Goal: Task Accomplishment & Management: Manage account settings

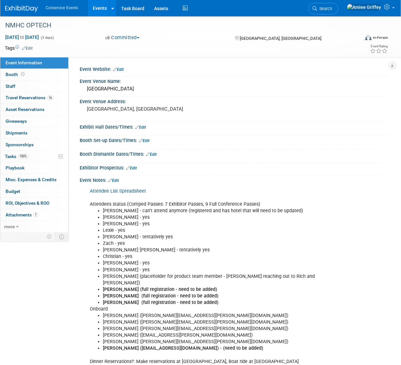
click at [98, 12] on link "Events" at bounding box center [100, 8] width 24 height 16
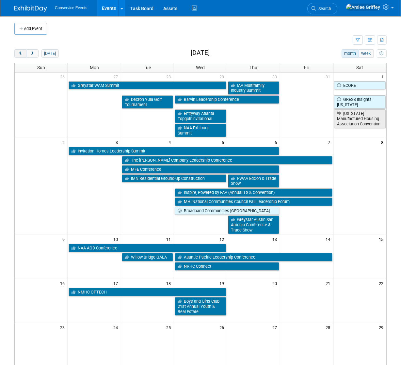
click at [22, 54] on span "prev" at bounding box center [20, 54] width 5 height 4
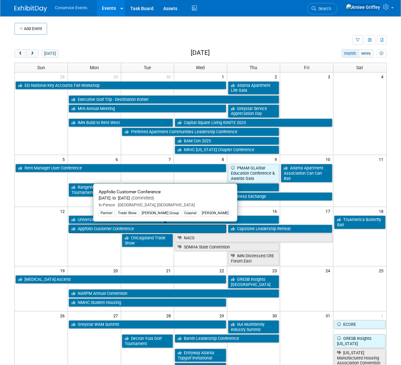
click at [96, 230] on link "Appfolio Customer Conference" at bounding box center [148, 229] width 158 height 8
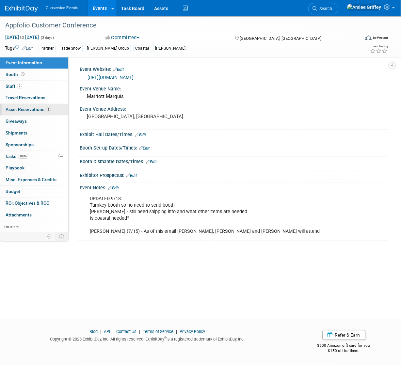
click at [29, 108] on span "Asset Reservations 1" at bounding box center [28, 109] width 45 height 5
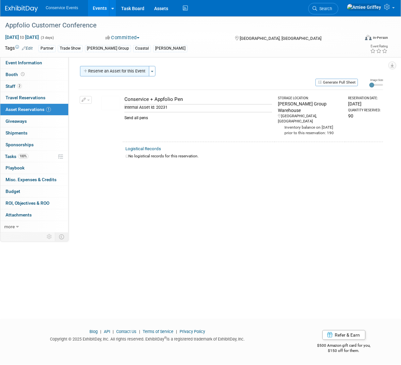
click at [111, 71] on button "Reserve an Asset for this Event" at bounding box center [114, 71] width 69 height 10
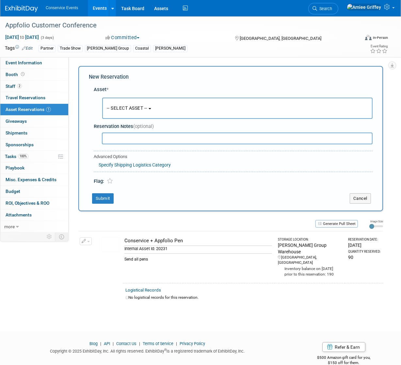
scroll to position [4, 0]
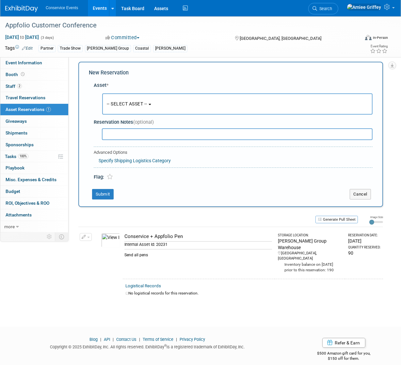
click at [121, 100] on button "-- SELECT ASSET --" at bounding box center [237, 103] width 270 height 21
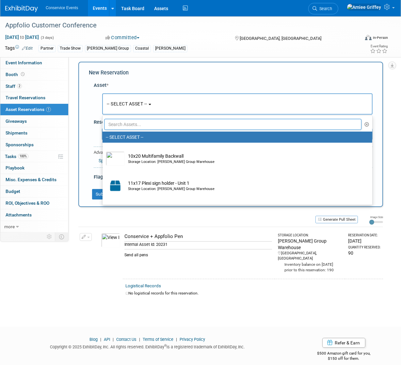
click at [125, 124] on input "text" at bounding box center [232, 124] width 257 height 11
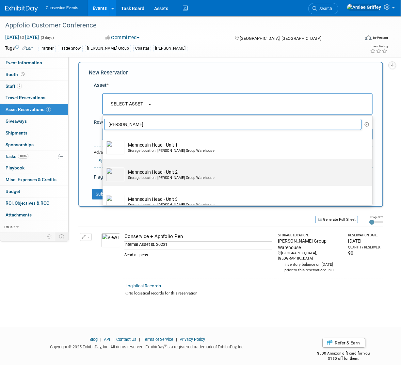
type input "mann"
click at [152, 176] on div "Storage Location: Taylor Group Warehouse" at bounding box center [243, 177] width 231 height 5
click at [103, 166] on input "Mannequin Head - Unit 2 Storage Location: Taylor Group Warehouse" at bounding box center [101, 164] width 4 height 4
select select "10711199"
select select "9"
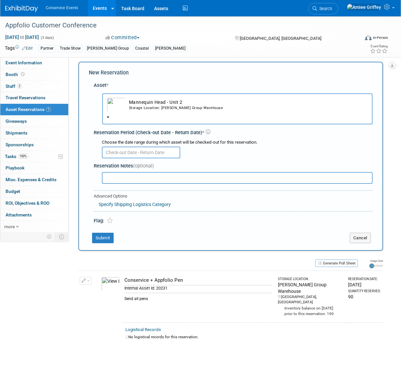
click at [137, 150] on input "text" at bounding box center [141, 153] width 78 height 12
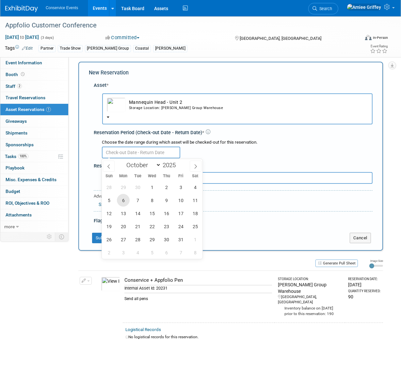
click at [122, 198] on span "6" at bounding box center [123, 200] width 13 height 13
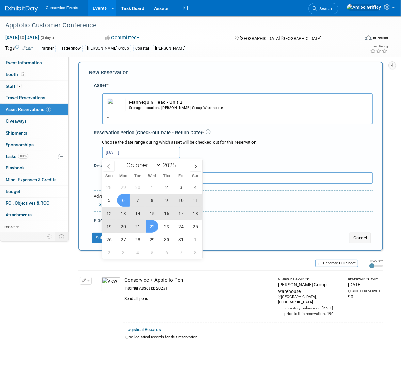
click at [152, 226] on span "22" at bounding box center [152, 226] width 13 height 13
type input "Oct 6, 2025 to Oct 22, 2025"
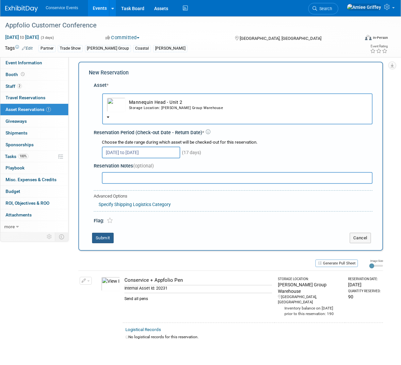
click at [104, 238] on button "Submit" at bounding box center [103, 238] width 22 height 10
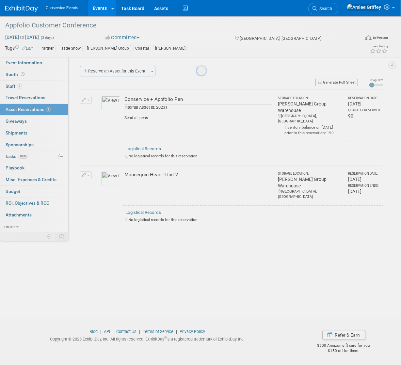
scroll to position [0, 0]
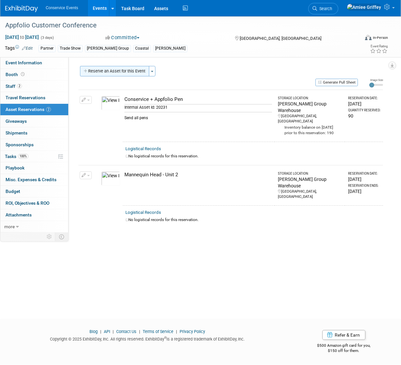
click at [115, 72] on button "Reserve an Asset for this Event" at bounding box center [114, 71] width 69 height 10
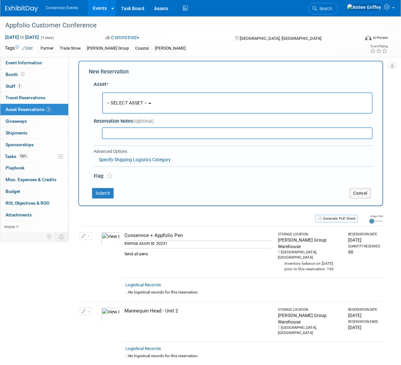
scroll to position [6, 0]
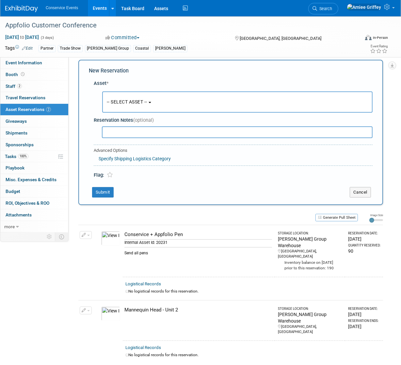
click at [131, 99] on button "-- SELECT ASSET --" at bounding box center [237, 101] width 270 height 21
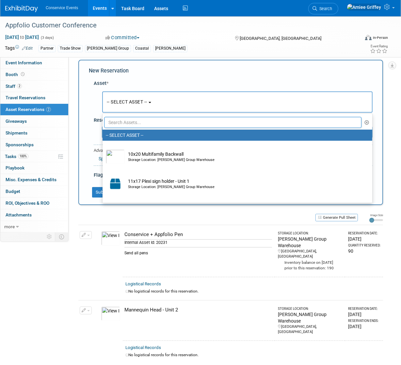
click at [136, 119] on input "text" at bounding box center [232, 122] width 257 height 11
type input "mann"
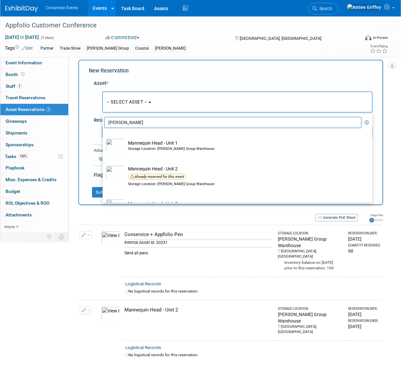
drag, startPoint x: 127, startPoint y: 122, endPoint x: 83, endPoint y: 122, distance: 44.1
click at [83, 122] on div "New Reservation Asset * -- SELECT ASSET -- <table style='display: inline-block;…" at bounding box center [230, 132] width 305 height 145
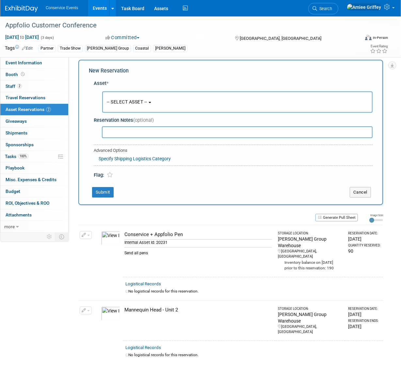
click at [138, 95] on button "-- SELECT ASSET --" at bounding box center [237, 101] width 270 height 21
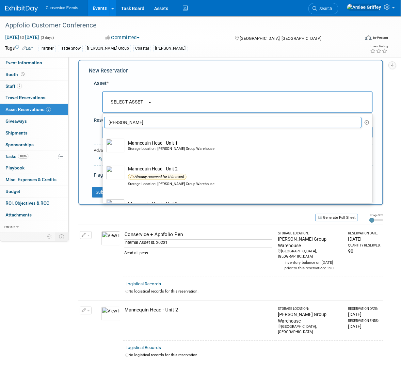
click at [139, 121] on input "mann" at bounding box center [232, 122] width 257 height 11
drag, startPoint x: 125, startPoint y: 124, endPoint x: 91, endPoint y: 122, distance: 34.3
click at [91, 122] on div "Asset * -- SELECT ASSET -- <table style='display: inline-block; border-style:no…" at bounding box center [231, 128] width 284 height 102
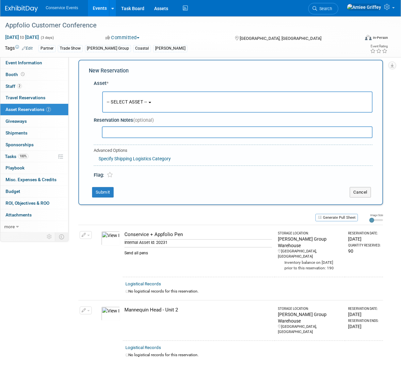
click at [122, 135] on input "text" at bounding box center [237, 132] width 271 height 12
type input "m"
click at [138, 103] on span "-- SELECT ASSET --" at bounding box center [127, 101] width 40 height 5
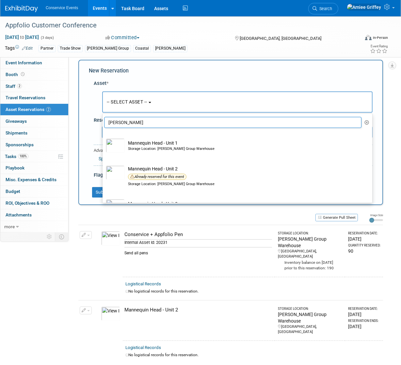
click at [129, 122] on input "mann" at bounding box center [232, 122] width 257 height 11
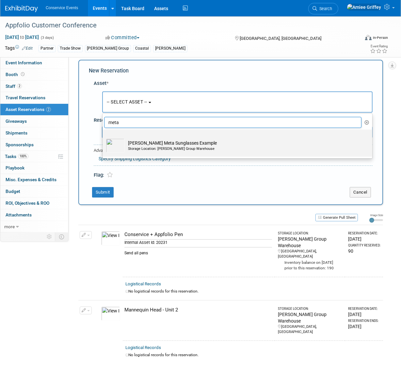
type input "meta"
click at [149, 145] on td "Ray Ban Meta Sunglasses Example Storage Location: Taylor Group Warehouse" at bounding box center [242, 145] width 234 height 14
click at [103, 137] on input "Ray Ban Meta Sunglasses Example Storage Location: Taylor Group Warehouse" at bounding box center [101, 135] width 4 height 4
select select "10724257"
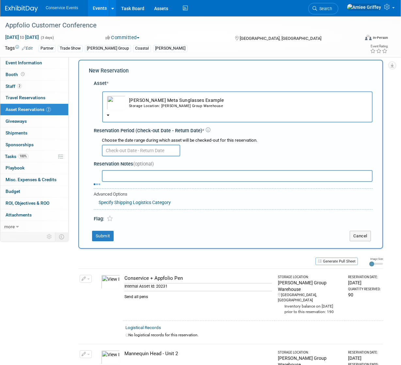
click at [120, 149] on input "text" at bounding box center [141, 151] width 78 height 12
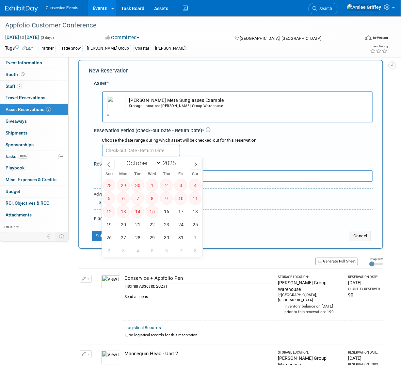
click at [232, 148] on div at bounding box center [237, 150] width 271 height 13
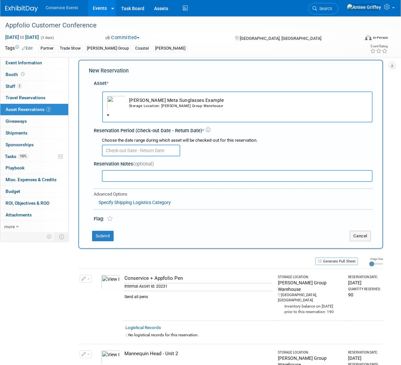
click at [124, 148] on input "text" at bounding box center [141, 151] width 78 height 12
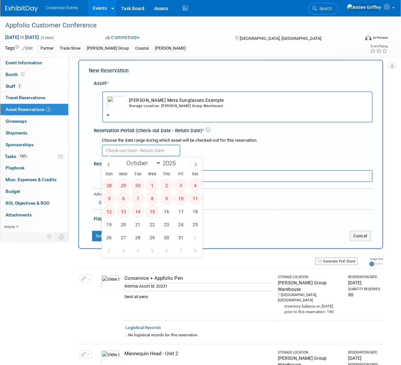
click at [216, 147] on div at bounding box center [237, 150] width 271 height 13
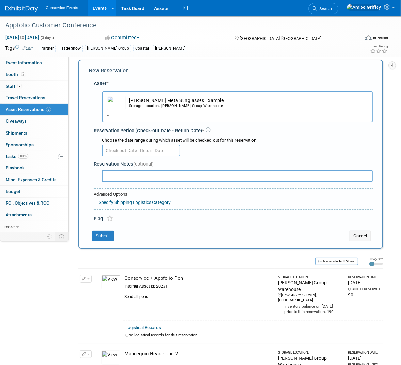
click at [112, 117] on button "Ray Ban Meta Sunglasses Example Storage Location: Taylor Group Warehouse" at bounding box center [237, 106] width 270 height 31
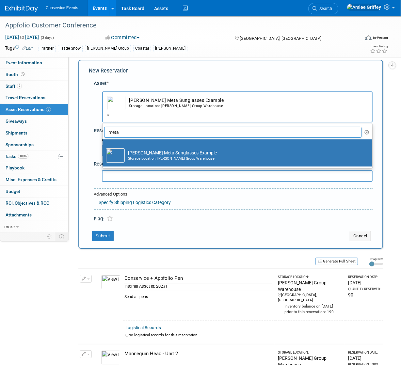
click at [136, 156] on div "Storage Location: Taylor Group Warehouse" at bounding box center [243, 158] width 231 height 5
click at [103, 147] on input "Ray Ban Meta Sunglasses Example Storage Location: Taylor Group Warehouse" at bounding box center [101, 145] width 4 height 4
click at [366, 133] on icon "button" at bounding box center [367, 132] width 5 height 5
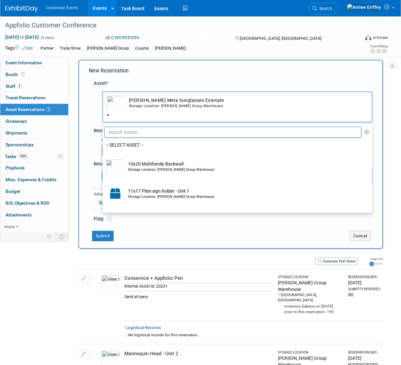
click at [150, 135] on input "text" at bounding box center [232, 132] width 257 height 11
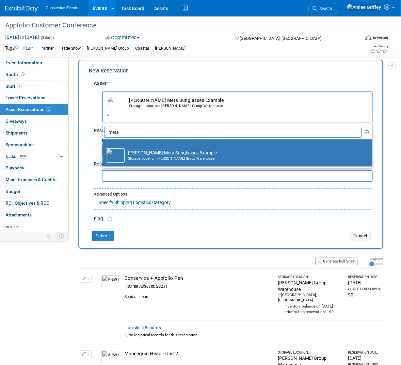
type input "meta"
click at [158, 159] on div "Storage Location: Taylor Group Warehouse" at bounding box center [243, 158] width 231 height 5
click at [103, 147] on input "Ray Ban Meta Sunglasses Example Storage Location: Taylor Group Warehouse" at bounding box center [101, 145] width 4 height 4
click at [147, 150] on td "Ray Ban Meta Sunglasses Example Storage Location: Taylor Group Warehouse" at bounding box center [242, 155] width 234 height 14
click at [103, 147] on input "Ray Ban Meta Sunglasses Example Storage Location: Taylor Group Warehouse" at bounding box center [101, 145] width 4 height 4
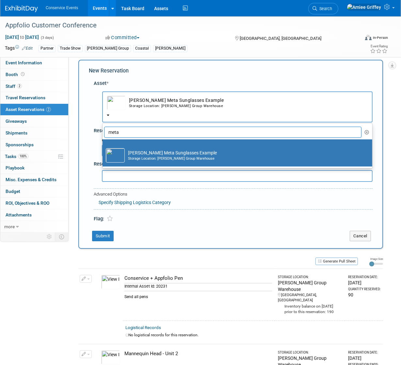
click at [94, 152] on div "Choose the date range during which asset will be checked-out for this reservati…" at bounding box center [233, 146] width 279 height 24
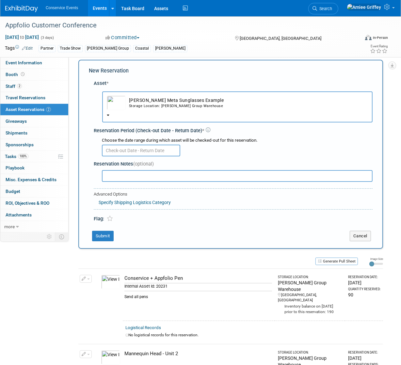
click at [144, 113] on button "Ray Ban Meta Sunglasses Example Storage Location: Taylor Group Warehouse" at bounding box center [237, 106] width 270 height 31
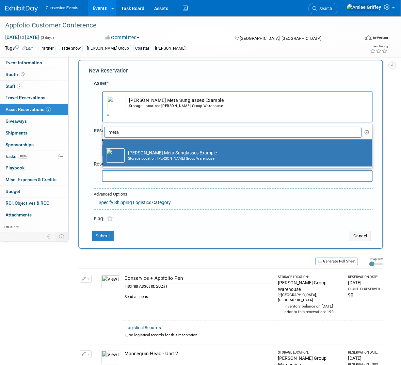
click at [102, 128] on li "meta" at bounding box center [237, 132] width 270 height 11
click at [90, 149] on div "Asset * -- SELECT ASSET -- <table style='display: inline-block; border-style:no…" at bounding box center [231, 150] width 284 height 146
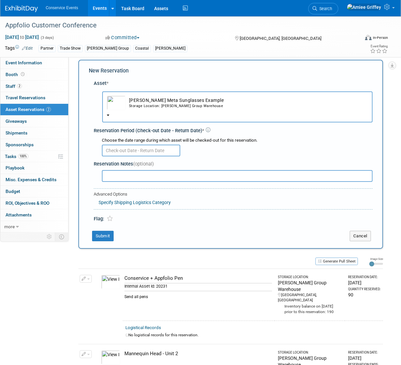
click at [133, 151] on input "text" at bounding box center [141, 151] width 78 height 12
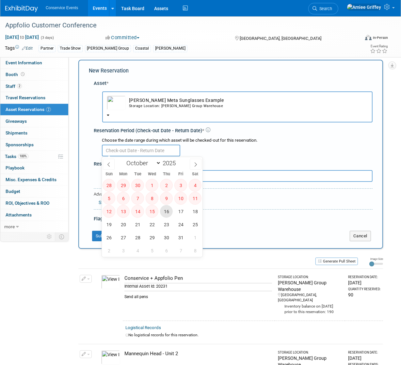
click at [167, 212] on span "16" at bounding box center [166, 211] width 13 height 13
click at [167, 221] on span "23" at bounding box center [166, 224] width 13 height 13
type input "Oct 16, 2025 to Oct 23, 2025"
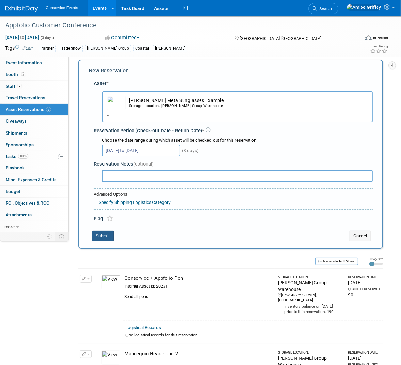
click at [101, 237] on button "Submit" at bounding box center [103, 236] width 22 height 10
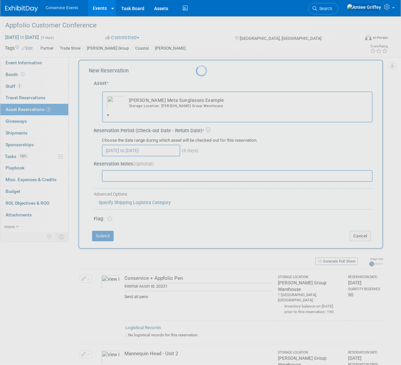
scroll to position [0, 0]
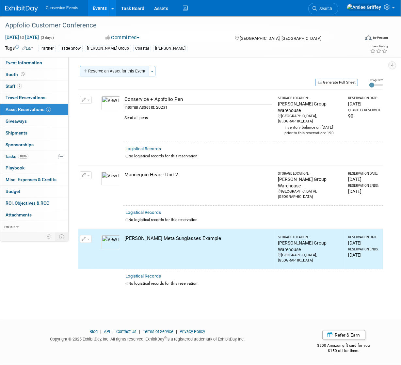
click at [120, 69] on button "Reserve an Asset for this Event" at bounding box center [114, 71] width 69 height 10
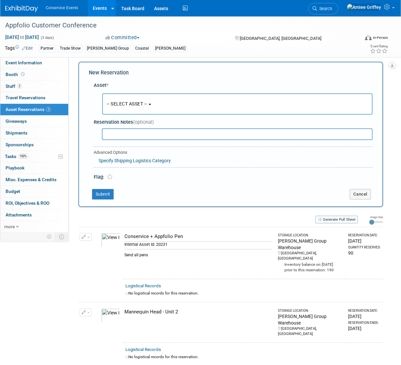
scroll to position [6, 0]
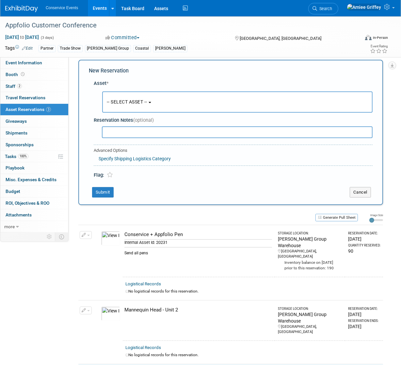
click at [133, 104] on span "-- SELECT ASSET --" at bounding box center [127, 101] width 40 height 5
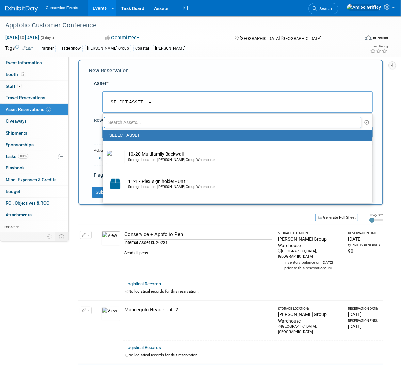
click at [150, 126] on input "text" at bounding box center [232, 122] width 257 height 11
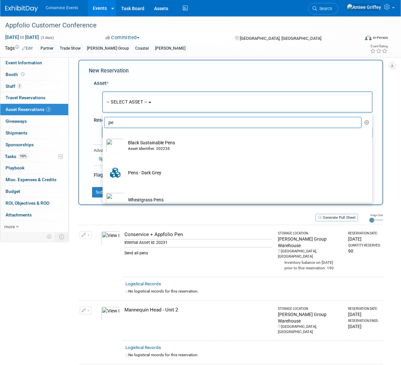
type input "p"
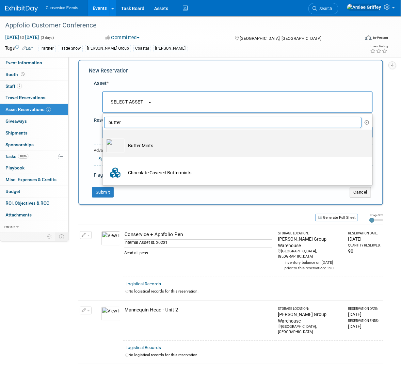
type input "butter"
click at [152, 145] on td "Butter Mints" at bounding box center [242, 145] width 234 height 14
click at [103, 137] on input "Butter Mints" at bounding box center [101, 135] width 4 height 4
select select "10718033"
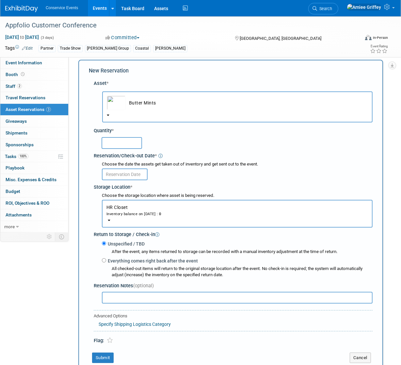
click at [124, 143] on input "text" at bounding box center [122, 143] width 40 height 12
click at [99, 14] on link "Events" at bounding box center [100, 8] width 24 height 16
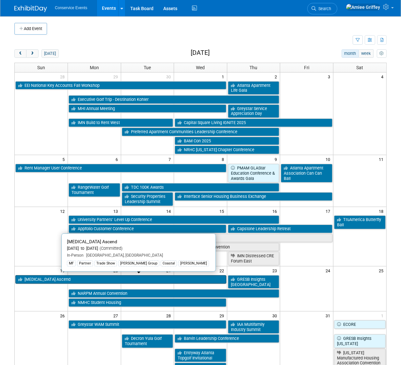
click at [55, 276] on link "[MEDICAL_DATA] Ascend" at bounding box center [120, 279] width 211 height 8
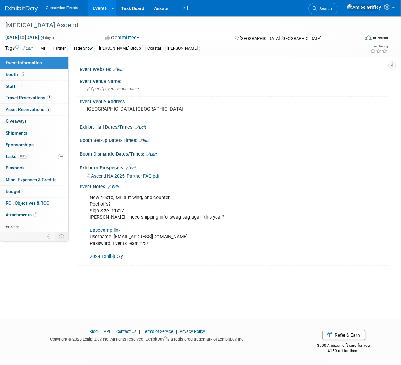
click at [94, 5] on link "Events" at bounding box center [100, 8] width 24 height 16
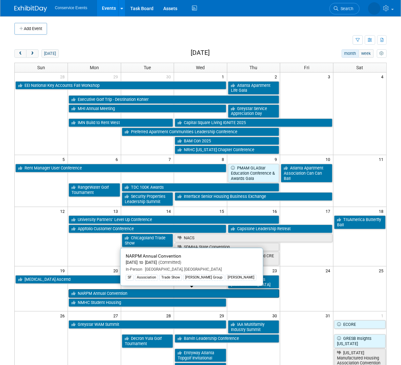
click at [104, 293] on link "NARPM Annual Convention" at bounding box center [174, 293] width 211 height 8
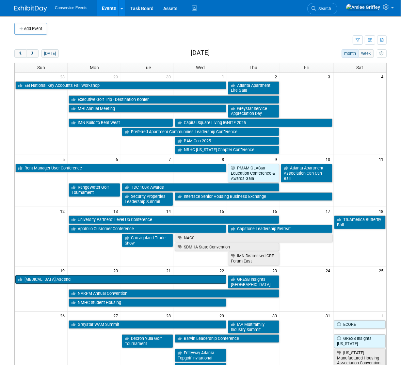
click at [36, 279] on link "[MEDICAL_DATA] Ascend" at bounding box center [120, 279] width 211 height 8
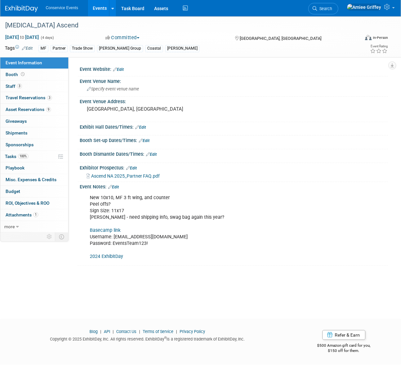
click at [119, 186] on link "Edit" at bounding box center [113, 187] width 11 height 5
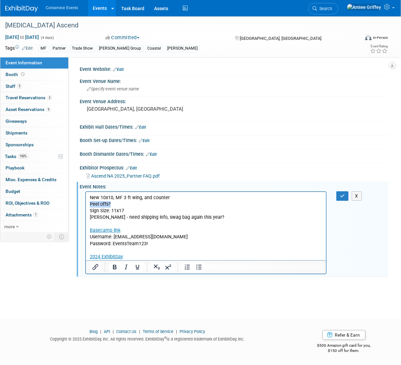
drag, startPoint x: 118, startPoint y: 204, endPoint x: 89, endPoint y: 204, distance: 29.4
click at [89, 204] on p "New 10x10, MF 3 ft wing, and counter Peel offs? Sign Size: 11x17 [PERSON_NAME] …" at bounding box center [205, 227] width 232 height 66
click at [90, 197] on p "New 10x10, MF 3 ft wing, and counter No peel offs - raffle prize instead Sign S…" at bounding box center [205, 227] width 232 height 66
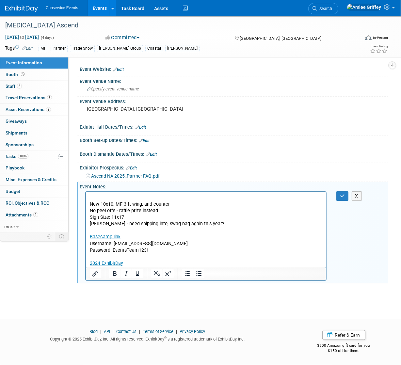
click at [94, 196] on p "Rich Text Area. Press ALT-0 for help." at bounding box center [205, 197] width 232 height 7
click at [104, 198] on p "Rich Text Area. Press ALT-0 for help." at bounding box center [205, 197] width 232 height 7
click at [342, 198] on button "button" at bounding box center [342, 195] width 12 height 9
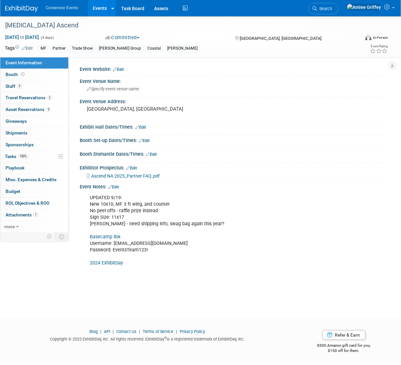
click at [98, 12] on link "Events" at bounding box center [100, 8] width 24 height 16
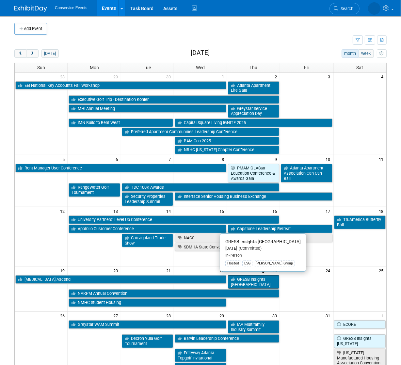
click at [244, 280] on link "GRESB Insights Los Angeles" at bounding box center [254, 281] width 52 height 13
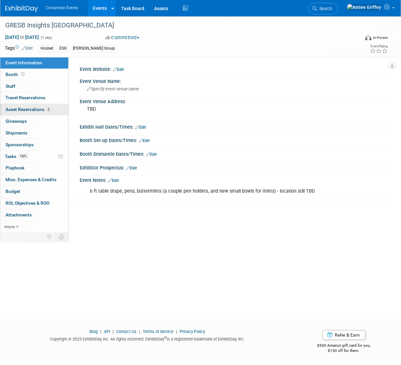
click at [25, 108] on span "Asset Reservations 3" at bounding box center [28, 109] width 45 height 5
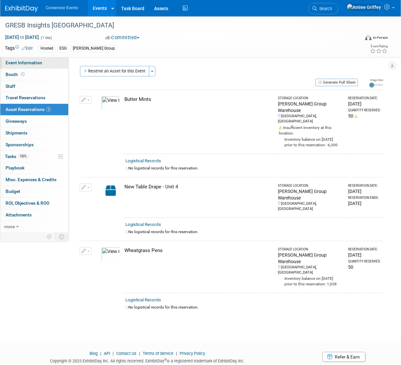
click at [51, 63] on link "Event Information" at bounding box center [34, 62] width 68 height 11
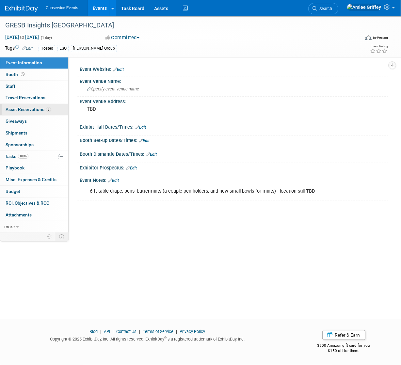
click at [28, 106] on link "3 Asset Reservations 3" at bounding box center [34, 109] width 68 height 11
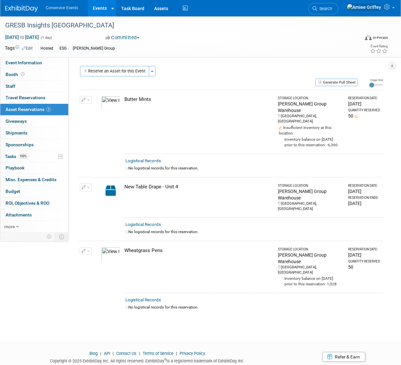
click at [104, 74] on button "Reserve an Asset for this Event" at bounding box center [114, 71] width 69 height 10
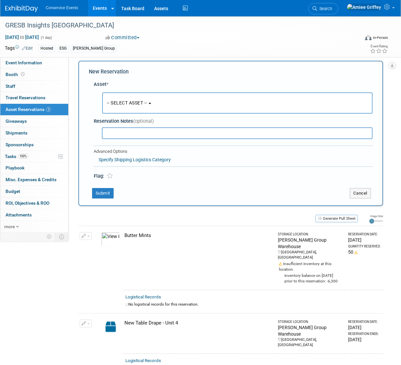
scroll to position [6, 0]
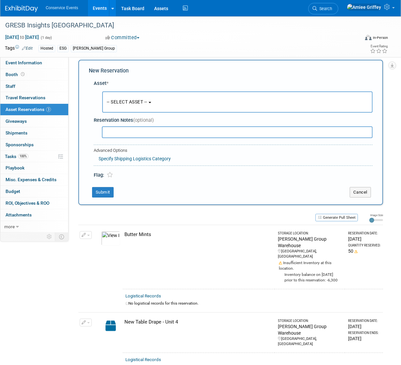
click at [124, 102] on span "-- SELECT ASSET --" at bounding box center [127, 101] width 40 height 5
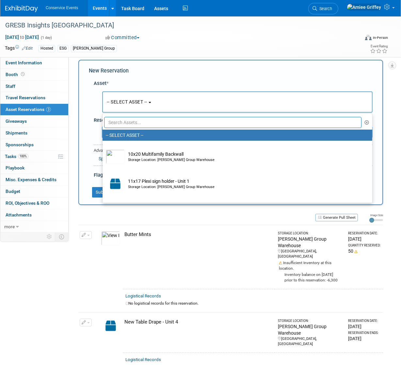
click at [119, 119] on input "text" at bounding box center [232, 122] width 257 height 11
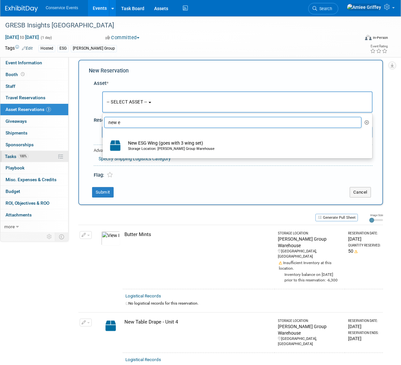
type input "new e"
click at [367, 123] on icon "button" at bounding box center [367, 122] width 5 height 5
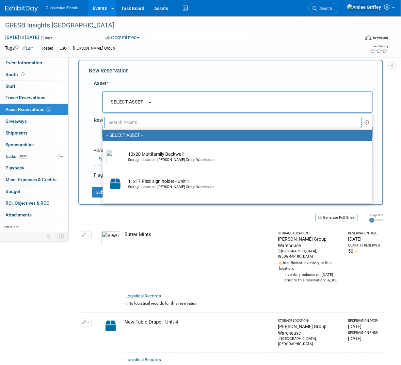
click at [142, 121] on input "text" at bounding box center [232, 122] width 257 height 11
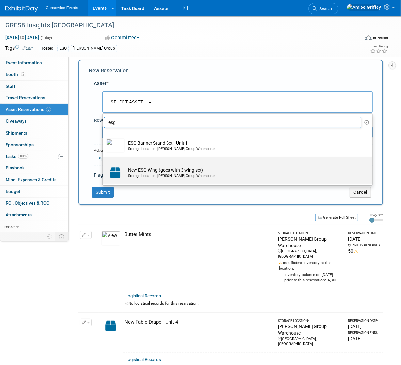
type input "esg"
click at [155, 175] on div "Storage Location: Taylor Group Warehouse" at bounding box center [243, 175] width 231 height 5
click at [103, 164] on input "New ESG Wing (goes with 3 wing set) Storage Location: Taylor Group Warehouse" at bounding box center [101, 162] width 4 height 4
select select "10719950"
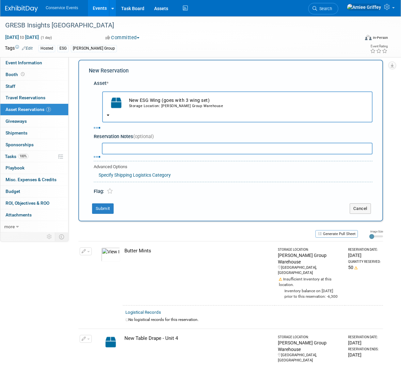
select select "9"
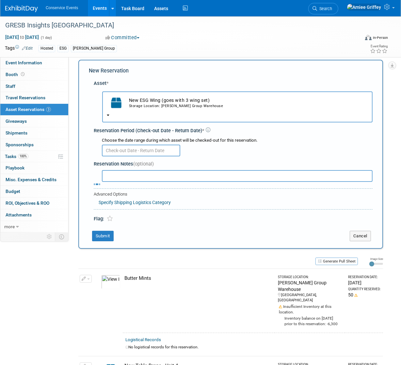
click at [123, 153] on input "text" at bounding box center [141, 151] width 78 height 12
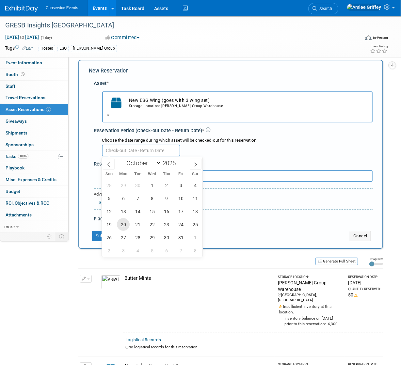
click at [125, 225] on span "20" at bounding box center [123, 224] width 13 height 13
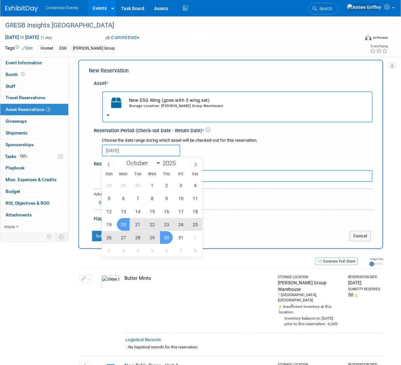
click at [168, 237] on span "30" at bounding box center [166, 237] width 13 height 13
type input "Oct 20, 2025 to Oct 30, 2025"
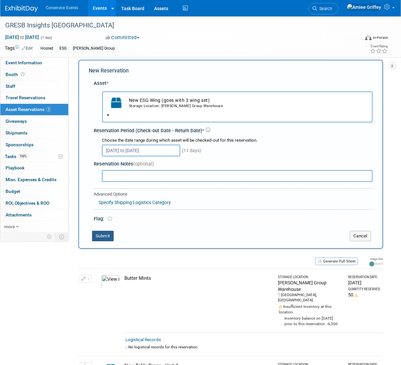
click at [105, 235] on button "Submit" at bounding box center [103, 236] width 22 height 10
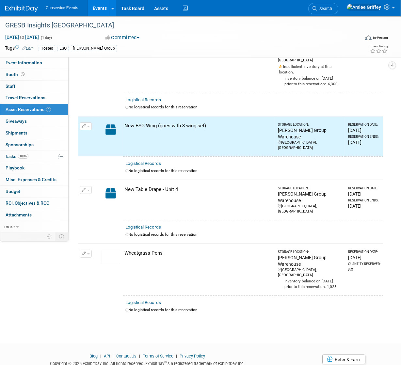
scroll to position [0, 0]
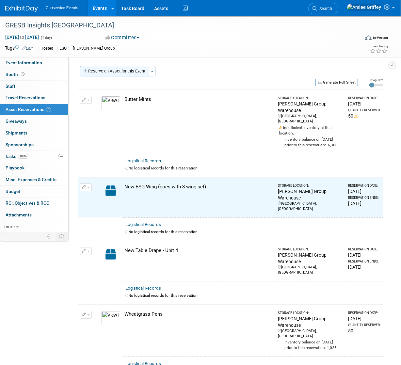
click at [117, 72] on button "Reserve an Asset for this Event" at bounding box center [114, 71] width 69 height 10
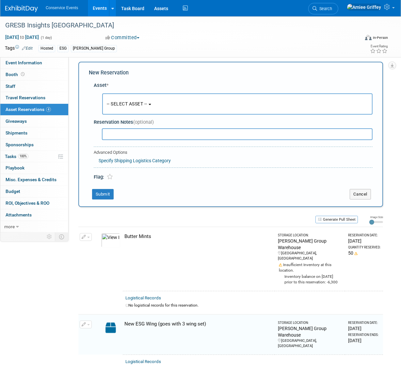
scroll to position [6, 0]
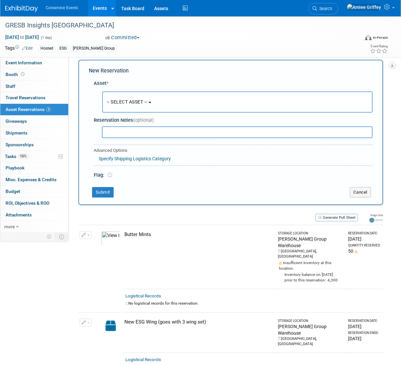
click at [123, 104] on span "-- SELECT ASSET --" at bounding box center [127, 101] width 40 height 5
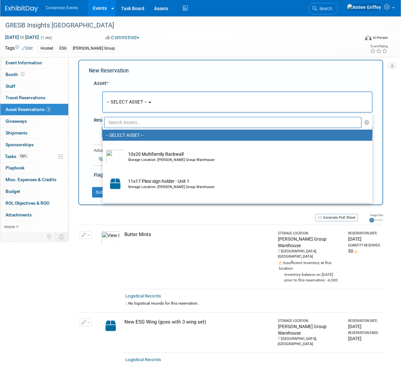
click at [128, 125] on input "text" at bounding box center [232, 122] width 257 height 11
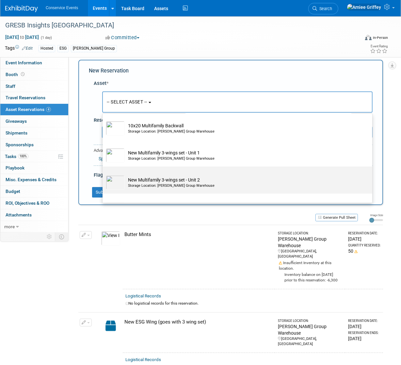
scroll to position [18, 0]
type input "mult"
click at [158, 180] on td "New Multifamily 3-wings set - Unit 2 Storage Location: Taylor Group Warehouse" at bounding box center [242, 182] width 234 height 14
click at [103, 174] on input "New Multifamily 3-wings set - Unit 2 Storage Location: Taylor Group Warehouse" at bounding box center [101, 171] width 4 height 4
select select "10718200"
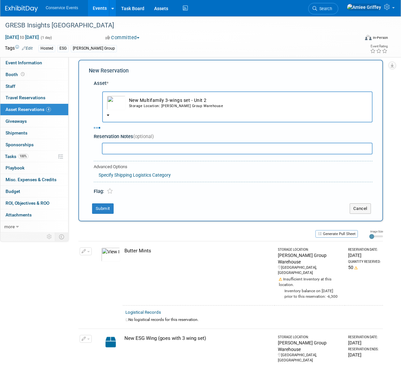
select select "9"
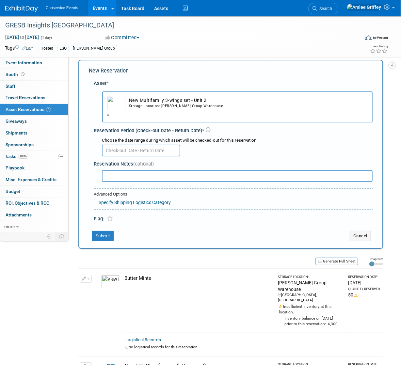
click at [124, 152] on input "text" at bounding box center [141, 151] width 78 height 12
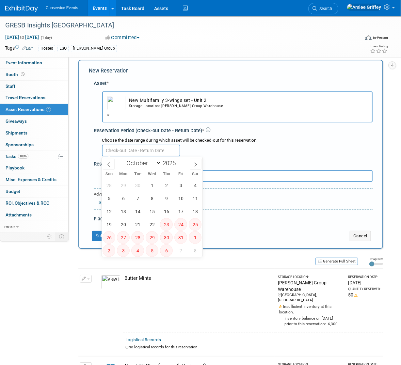
click at [147, 114] on button "New Multifamily 3-wings set - Unit 2 Storage Location: Taylor Group Warehouse" at bounding box center [237, 106] width 270 height 31
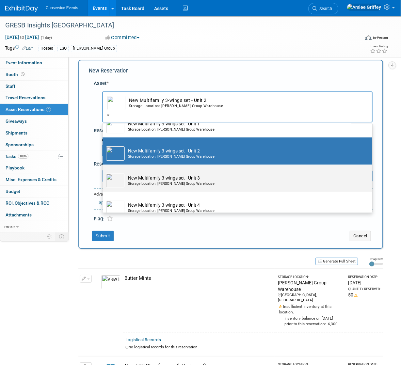
scroll to position [58, 0]
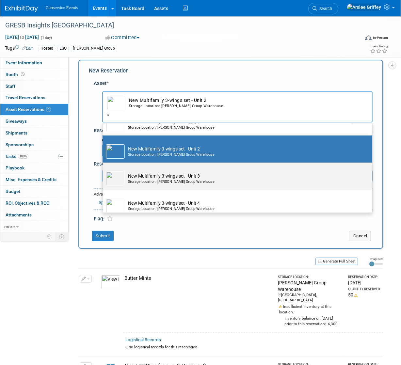
click at [153, 180] on div "Storage Location: Taylor Group Warehouse" at bounding box center [243, 181] width 231 height 5
click at [103, 170] on input "New Multifamily 3-wings set - Unit 3 Storage Location: Taylor Group Warehouse" at bounding box center [101, 168] width 4 height 4
select select "10718201"
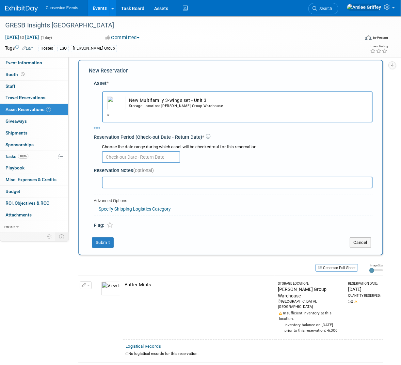
select select "9"
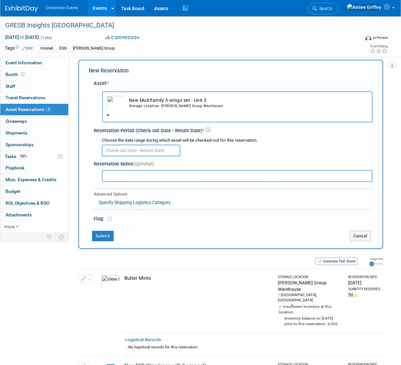
click at [128, 156] on div "Choose the date range during which asset will be checked-out for this reservati…" at bounding box center [234, 146] width 276 height 23
click at [128, 153] on input "text" at bounding box center [141, 151] width 78 height 12
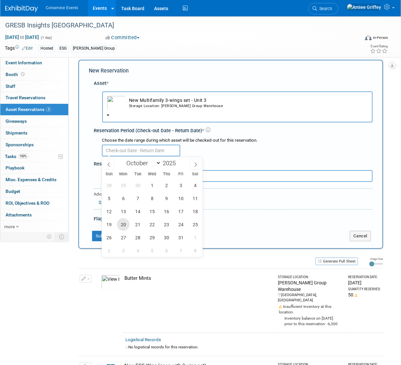
click at [123, 220] on span "20" at bounding box center [123, 224] width 13 height 13
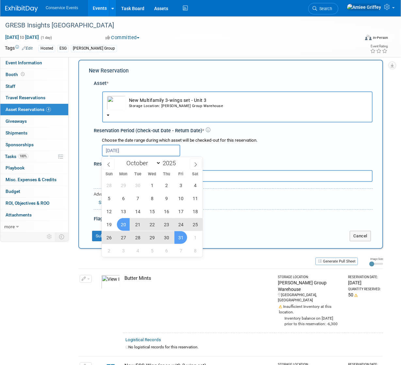
click at [182, 241] on span "31" at bounding box center [180, 237] width 13 height 13
type input "Oct 20, 2025 to Oct 31, 2025"
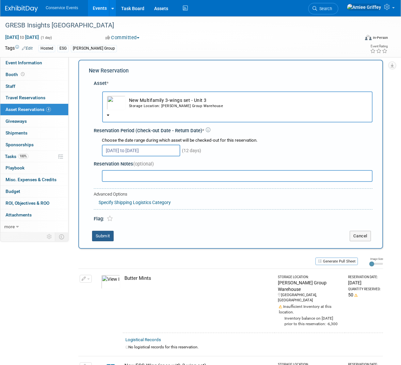
click at [103, 235] on button "Submit" at bounding box center [103, 236] width 22 height 10
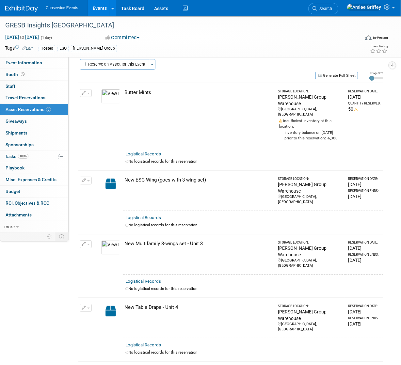
scroll to position [0, 0]
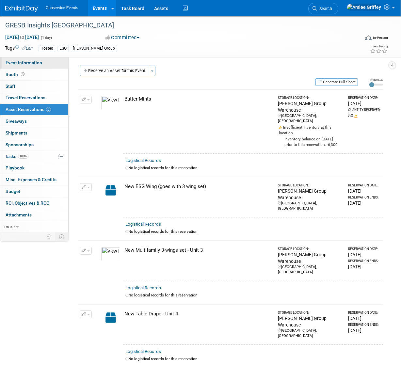
click at [34, 61] on span "Event Information" at bounding box center [24, 62] width 37 height 5
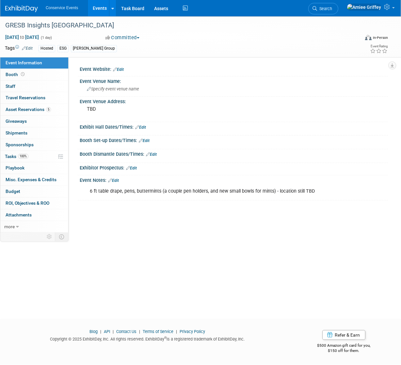
click at [116, 180] on link "Edit" at bounding box center [113, 180] width 11 height 5
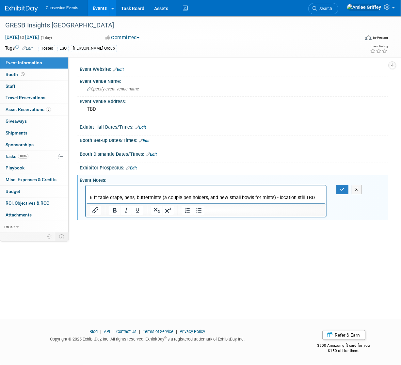
click at [95, 189] on p "Rich Text Area. Press ALT-0 for help." at bounding box center [205, 191] width 232 height 7
click at [90, 198] on p "6 ft table drape, pens, buttermints (a couple pen holders, and new small bowls …" at bounding box center [205, 197] width 232 height 7
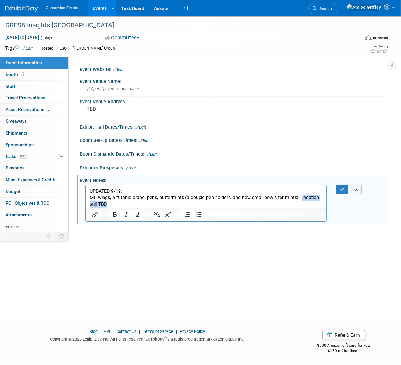
drag, startPoint x: 112, startPoint y: 203, endPoint x: 298, endPoint y: 199, distance: 186.4
click at [298, 199] on p "MF wings, 6 ft table drape, pens, buttermints (a couple pen holders, and new sm…" at bounding box center [205, 200] width 232 height 13
click at [340, 190] on icon "button" at bounding box center [342, 189] width 5 height 5
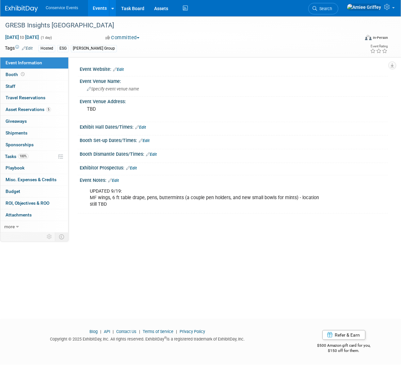
click at [116, 178] on link "Edit" at bounding box center [113, 180] width 11 height 5
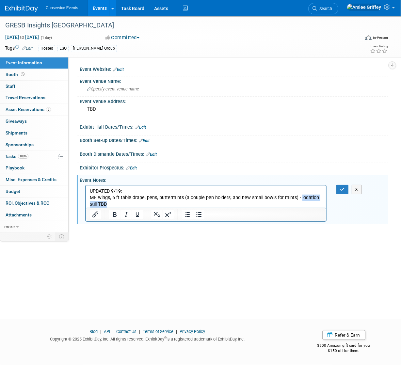
drag, startPoint x: 111, startPoint y: 204, endPoint x: 298, endPoint y: 197, distance: 186.5
click at [298, 197] on p "UPDATED 9/19: MF wings, 6 ft table drape, pens, buttermints (a couple pen holde…" at bounding box center [205, 198] width 232 height 20
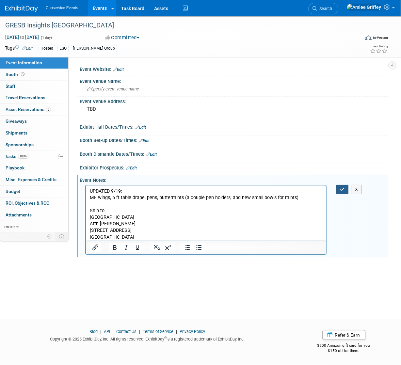
click at [345, 189] on button "button" at bounding box center [342, 189] width 12 height 9
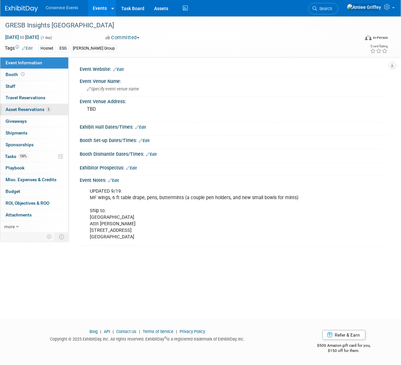
click at [23, 110] on span "Asset Reservations 5" at bounding box center [28, 109] width 45 height 5
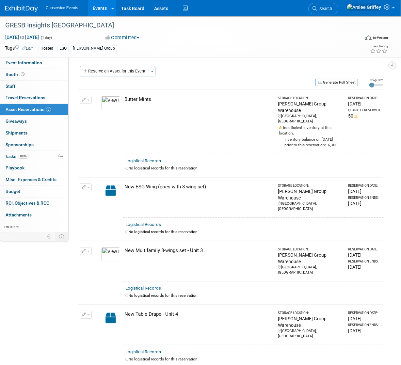
click at [94, 13] on link "Events" at bounding box center [100, 8] width 24 height 16
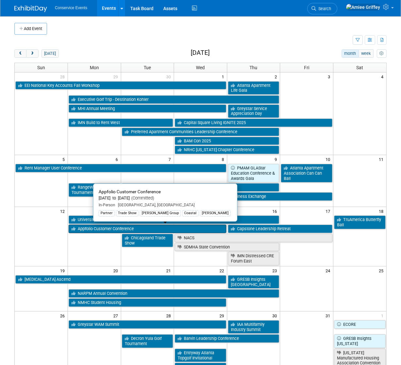
click at [96, 228] on link "Appfolio Customer Conference" at bounding box center [148, 229] width 158 height 8
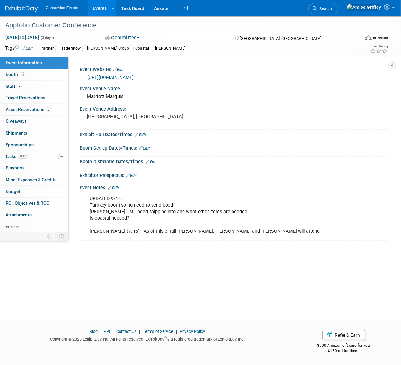
click at [133, 49] on div "Coastal" at bounding box center [142, 48] width 18 height 7
click at [150, 49] on div "Partner Trade Show Taylor Group Coastal Mobly" at bounding box center [181, 48] width 284 height 7
click at [29, 49] on link "Edit" at bounding box center [27, 48] width 11 height 5
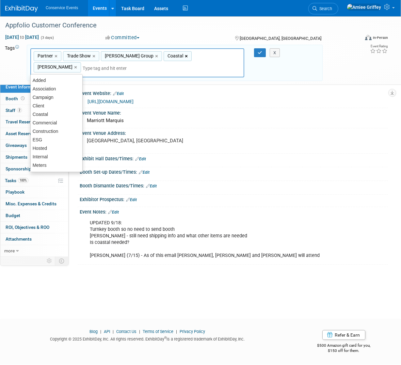
click at [185, 56] on link "×" at bounding box center [187, 57] width 4 height 8
type input "Partner, Trade Show, Taylor Group, Mobly"
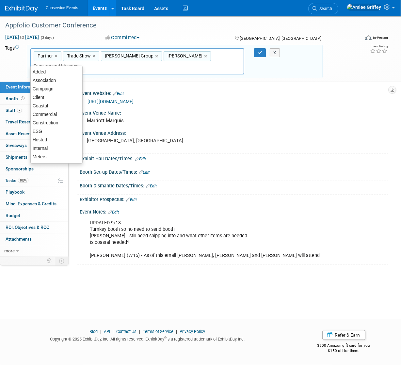
click at [254, 55] on div at bounding box center [256, 52] width 14 height 9
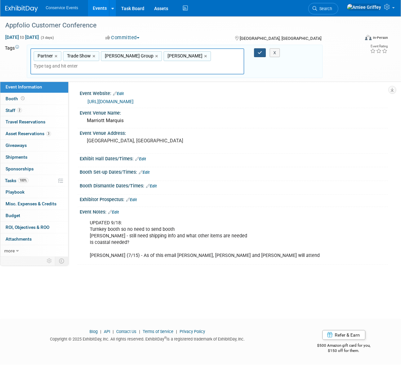
click at [255, 54] on button "button" at bounding box center [260, 52] width 12 height 9
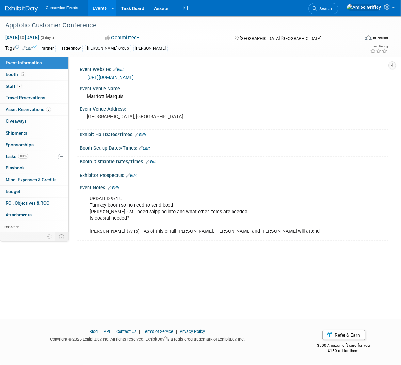
click at [184, 201] on div "UPDATED 9/18: Turnkey booth so no need to send booth Amanda - still need shippi…" at bounding box center [205, 215] width 241 height 46
click at [180, 205] on div "UPDATED 9/18: Turnkey booth so no need to send booth Amanda - still need shippi…" at bounding box center [205, 215] width 241 height 46
click at [115, 188] on link "Edit" at bounding box center [113, 188] width 11 height 5
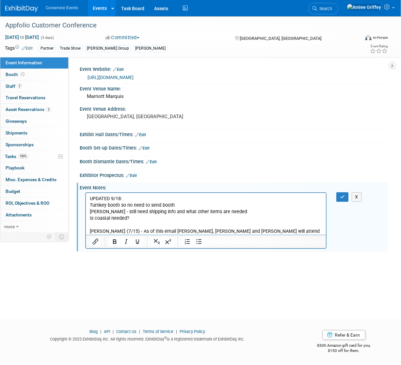
click at [186, 204] on p "UPDATED 9/18: Turnkey booth so no need to send booth Amanda - still need shippi…" at bounding box center [205, 214] width 232 height 39
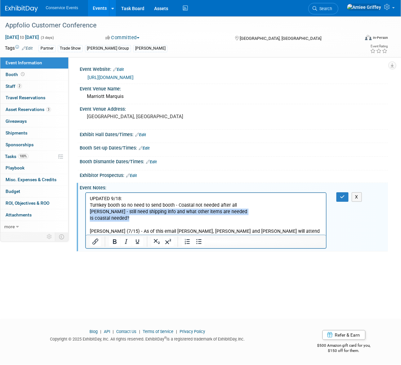
drag, startPoint x: 134, startPoint y: 219, endPoint x: 88, endPoint y: 209, distance: 47.0
click at [88, 209] on html "UPDATED 9/18: Turnkey booth so no need to send booth - Coastal not needed after…" at bounding box center [206, 214] width 240 height 42
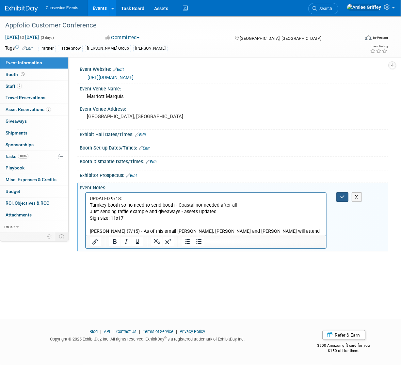
click at [342, 196] on icon "button" at bounding box center [342, 197] width 5 height 5
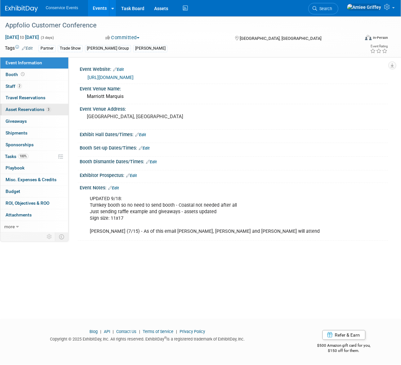
click at [26, 111] on span "Asset Reservations 3" at bounding box center [28, 109] width 45 height 5
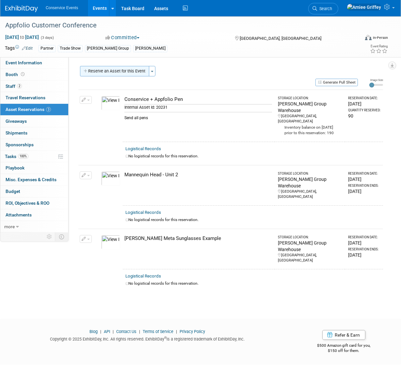
click at [113, 70] on button "Reserve an Asset for this Event" at bounding box center [114, 71] width 69 height 10
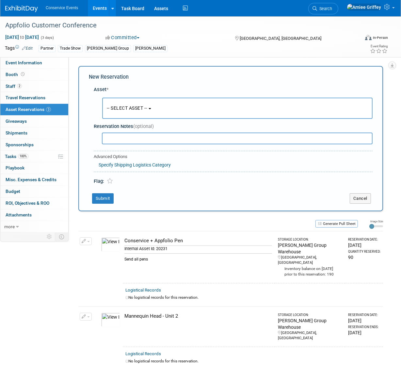
scroll to position [6, 0]
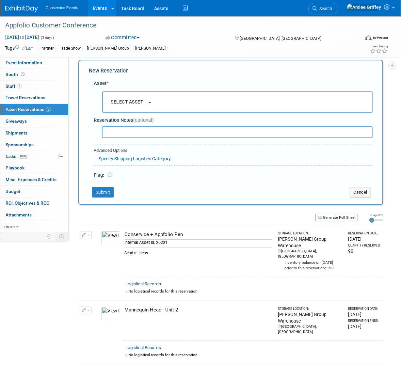
click at [133, 103] on span "-- SELECT ASSET --" at bounding box center [127, 101] width 40 height 5
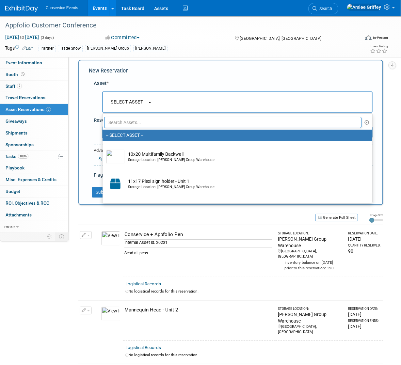
click at [136, 122] on input "text" at bounding box center [232, 122] width 257 height 11
click at [121, 123] on input "text" at bounding box center [232, 122] width 257 height 11
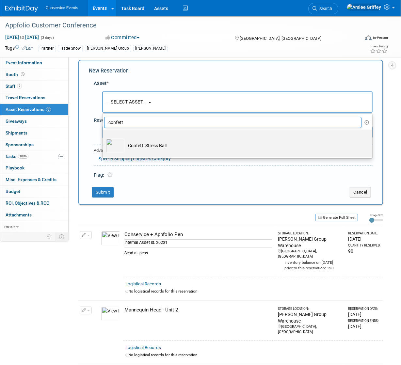
type input "confett"
click at [129, 145] on td "Confetti Stress Ball" at bounding box center [242, 145] width 234 height 14
click at [103, 137] on input "Confetti Stress Ball" at bounding box center [101, 135] width 4 height 4
select select "10724504"
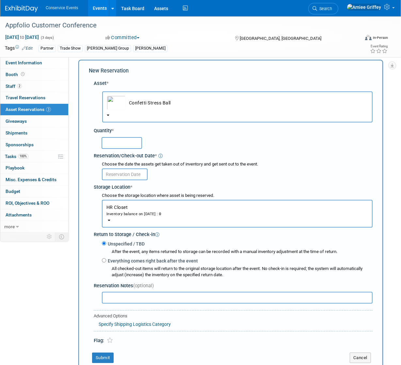
click at [129, 145] on input "text" at bounding box center [122, 143] width 40 height 12
type input "50"
click at [129, 175] on input "text" at bounding box center [125, 174] width 46 height 12
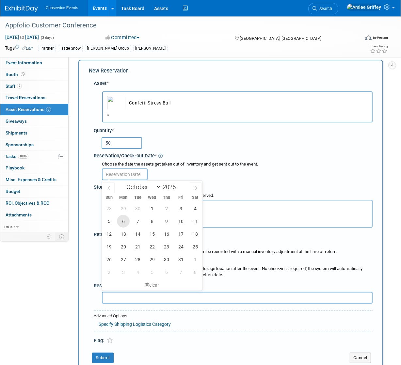
click at [124, 225] on span "6" at bounding box center [123, 221] width 13 height 13
type input "Oct 6, 2025"
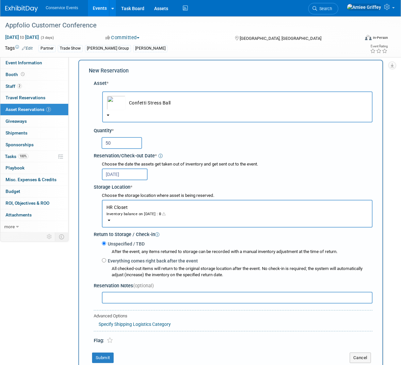
click at [132, 216] on div "Inventory balance on Oct 6, 2025 : 0" at bounding box center [236, 214] width 261 height 6
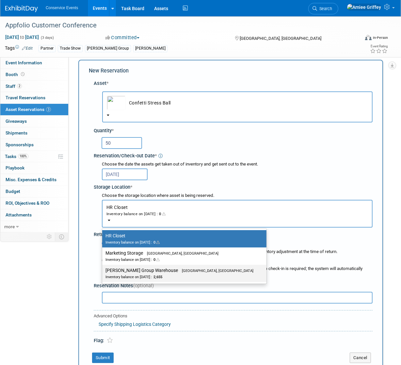
click at [155, 273] on label "Taylor Group Warehouse Brooklyn, OH Inventory balance on Oct 6, 2025 : 2,655" at bounding box center [182, 273] width 154 height 15
click at [103, 273] on input "Taylor Group Warehouse Brooklyn, OH Inventory balance on Oct 6, 2025 : 2,655" at bounding box center [101, 270] width 4 height 4
select select "11223164"
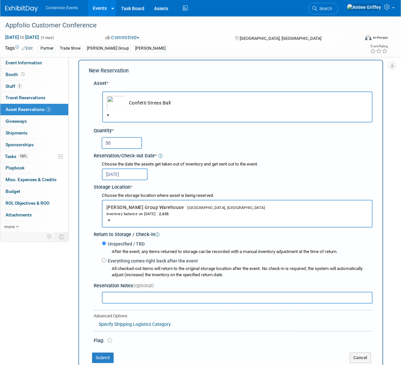
scroll to position [7, 0]
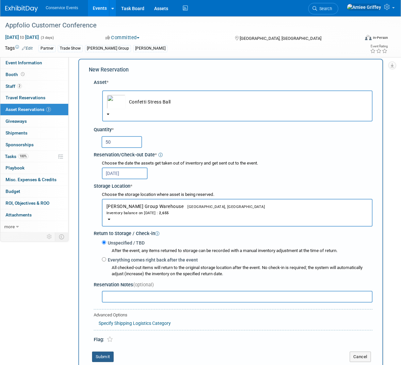
click at [107, 355] on button "Submit" at bounding box center [103, 357] width 22 height 10
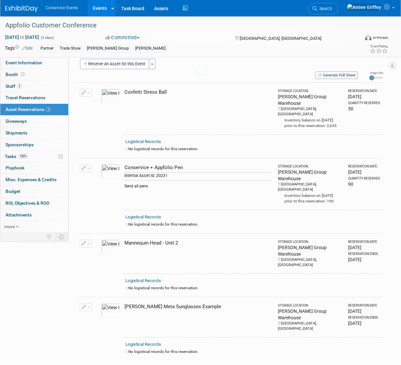
scroll to position [8, 0]
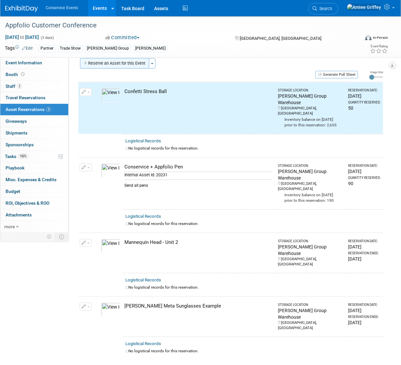
click at [117, 65] on button "Reserve an Asset for this Event" at bounding box center [114, 63] width 69 height 10
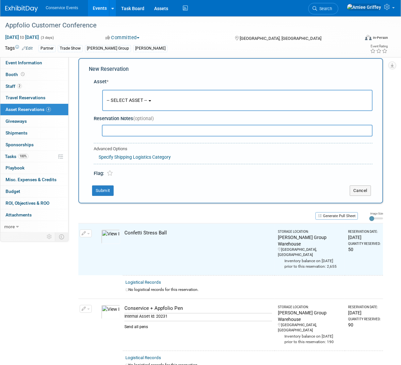
scroll to position [6, 0]
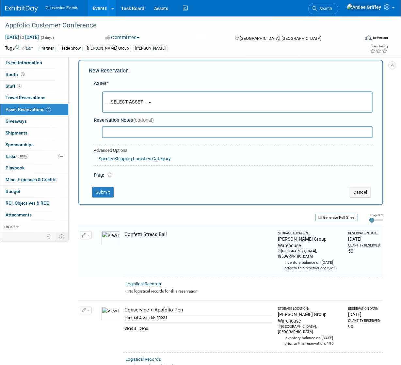
click at [131, 105] on button "-- SELECT ASSET --" at bounding box center [237, 101] width 270 height 21
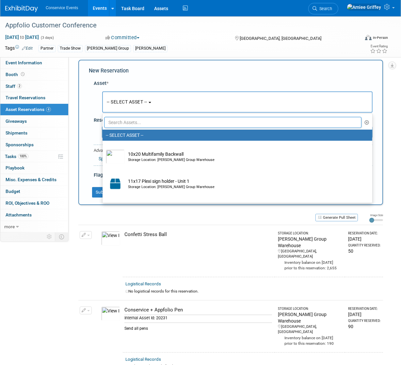
click at [145, 121] on input "text" at bounding box center [232, 122] width 257 height 11
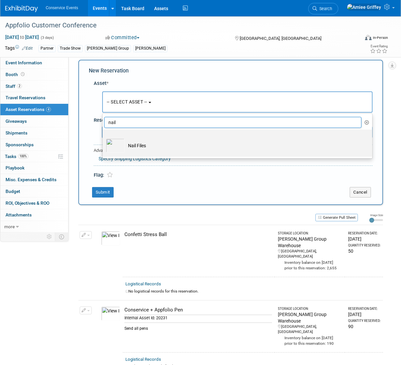
type input "nail"
click at [141, 144] on td "Nail Files" at bounding box center [242, 145] width 234 height 14
click at [103, 137] on input "Nail Files" at bounding box center [101, 135] width 4 height 4
select select "10718034"
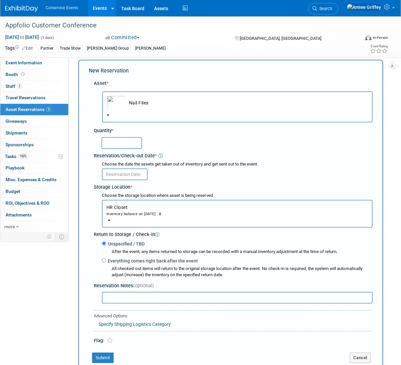
click at [128, 142] on input "text" at bounding box center [122, 143] width 40 height 12
type input "150"
click at [126, 173] on input "text" at bounding box center [125, 174] width 46 height 12
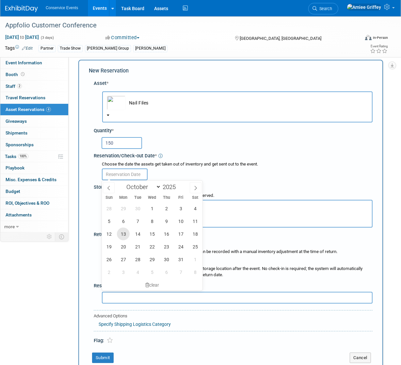
click at [124, 233] on span "13" at bounding box center [123, 233] width 13 height 13
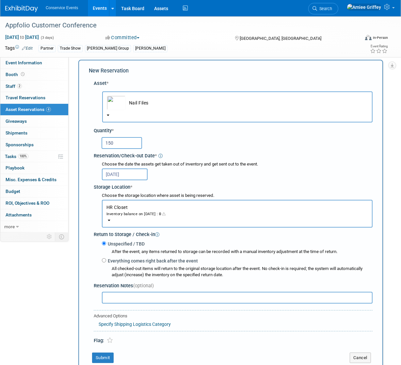
click at [126, 176] on input "Oct 13, 2025" at bounding box center [125, 174] width 46 height 12
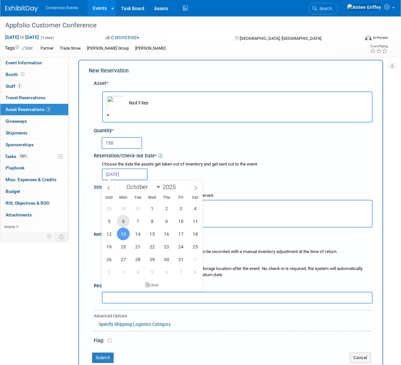
click at [122, 222] on span "6" at bounding box center [123, 221] width 13 height 13
type input "Oct 6, 2025"
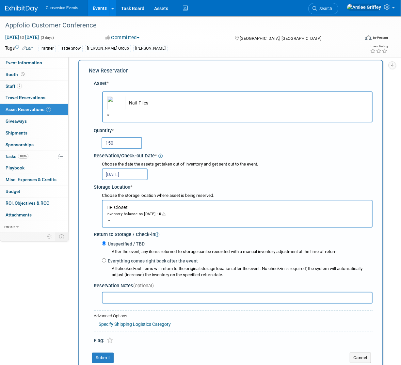
click at [121, 216] on button "HR Closet Inventory balance on Oct 6, 2025 : 0" at bounding box center [237, 214] width 271 height 28
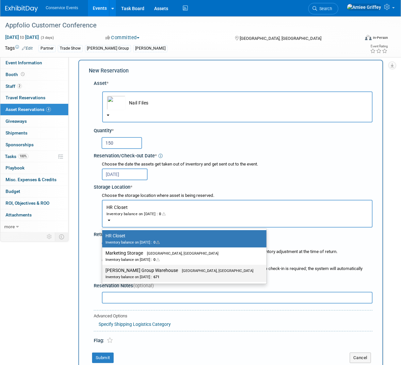
click at [133, 270] on label "Taylor Group Warehouse Brooklyn, OH Inventory balance on Oct 6, 2025 : 671" at bounding box center [182, 273] width 154 height 15
click at [103, 270] on input "Taylor Group Warehouse Brooklyn, OH Inventory balance on Oct 6, 2025 : 671" at bounding box center [101, 270] width 4 height 4
select select "11223164"
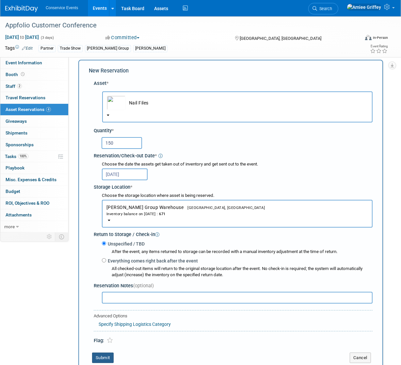
click at [108, 354] on button "Submit" at bounding box center [103, 357] width 22 height 10
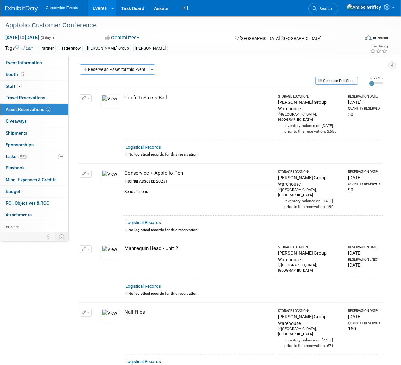
scroll to position [0, 0]
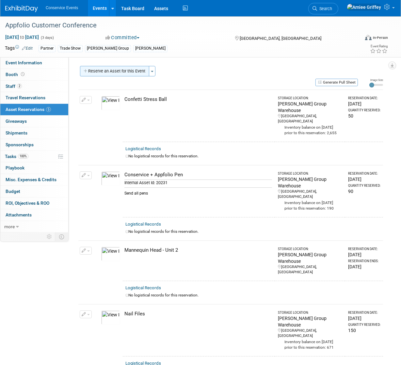
click at [114, 72] on button "Reserve an Asset for this Event" at bounding box center [114, 71] width 69 height 10
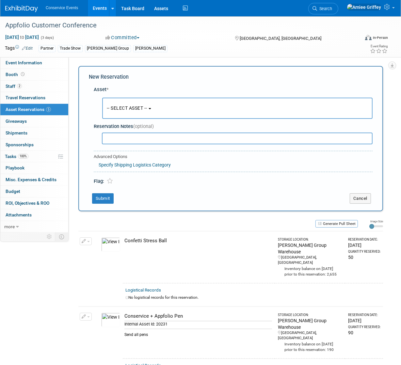
scroll to position [6, 0]
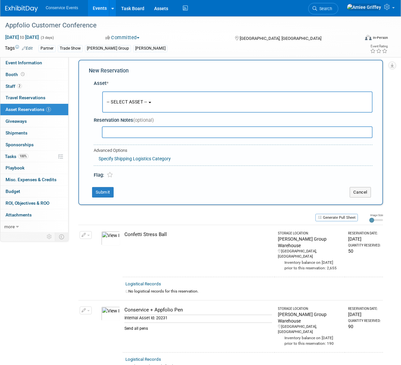
click at [131, 103] on span "-- SELECT ASSET --" at bounding box center [127, 101] width 40 height 5
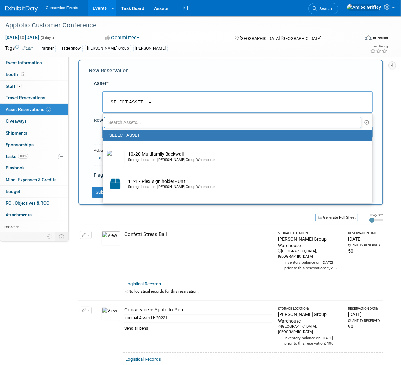
click at [146, 122] on input "text" at bounding box center [232, 122] width 257 height 11
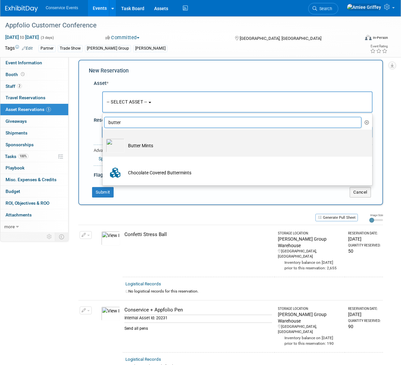
type input "butter"
click at [147, 147] on td "Butter Mints" at bounding box center [242, 145] width 234 height 14
click at [103, 137] on input "Butter Mints" at bounding box center [101, 135] width 4 height 4
select select "10718033"
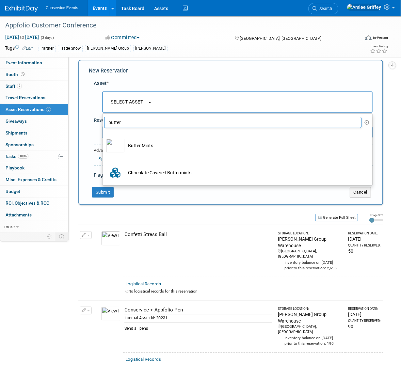
select select "9"
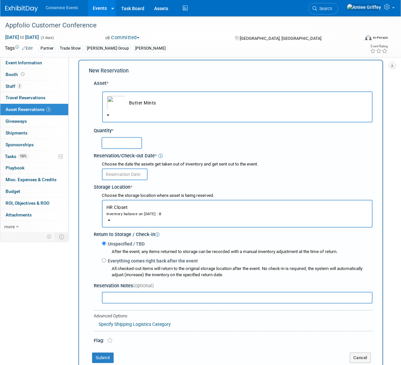
click at [129, 144] on input "text" at bounding box center [122, 143] width 40 height 12
type input "150"
click at [121, 174] on input "text" at bounding box center [125, 174] width 46 height 12
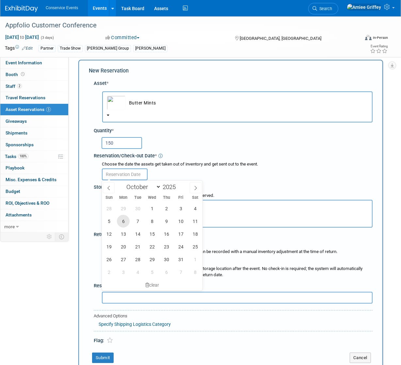
click at [124, 219] on span "6" at bounding box center [123, 221] width 13 height 13
type input "Oct 6, 2025"
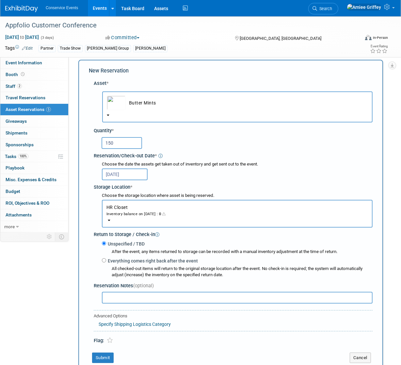
click at [127, 215] on div "Inventory balance on Oct 6, 2025 : 0" at bounding box center [236, 214] width 261 height 6
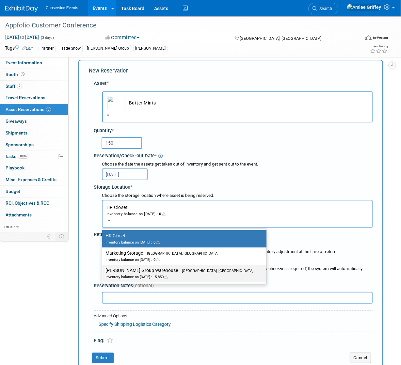
click at [139, 275] on div "Inventory balance on Oct 6, 2025 : -5,850" at bounding box center [179, 277] width 148 height 6
click at [103, 273] on input "Taylor Group Warehouse Brooklyn, OH Inventory balance on Oct 6, 2025 : -5,850" at bounding box center [101, 270] width 4 height 4
select select "11223164"
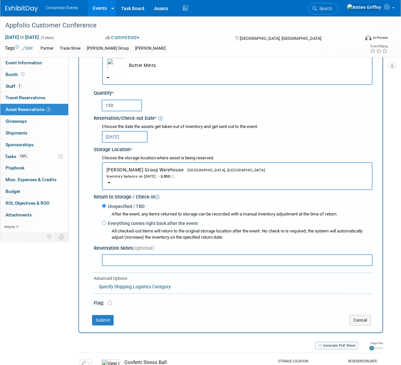
scroll to position [71, 0]
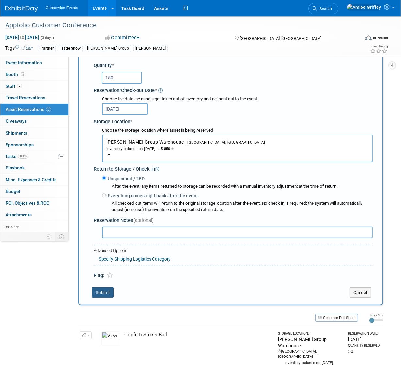
click at [105, 292] on button "Submit" at bounding box center [103, 292] width 22 height 10
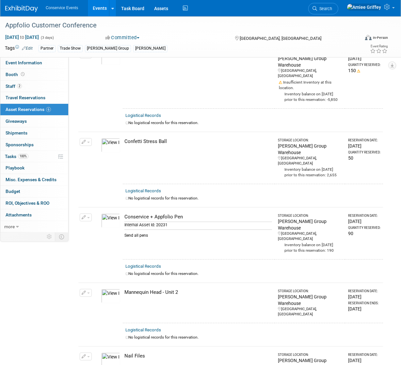
scroll to position [0, 0]
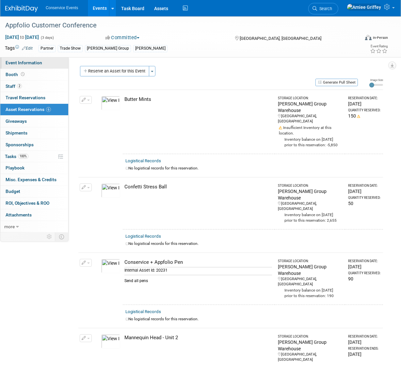
click at [29, 59] on link "Event Information" at bounding box center [34, 62] width 68 height 11
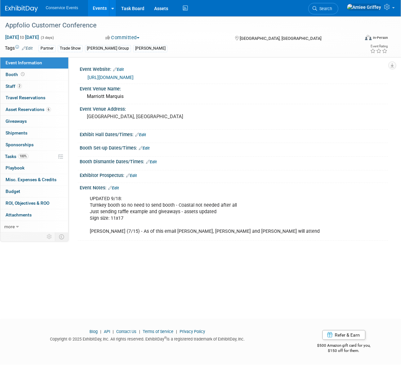
click at [97, 11] on link "Events" at bounding box center [100, 8] width 24 height 16
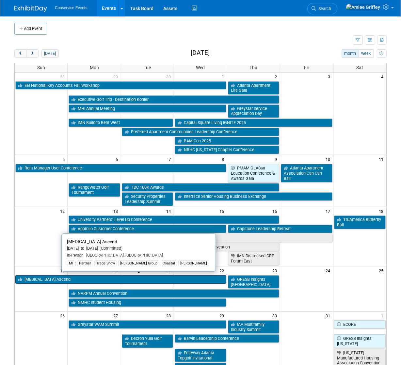
click at [63, 276] on link "[MEDICAL_DATA] Ascend" at bounding box center [120, 279] width 211 height 8
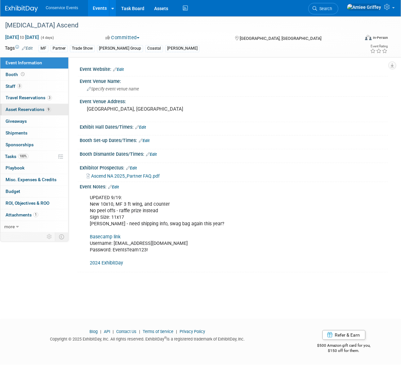
click at [30, 108] on span "Asset Reservations 9" at bounding box center [28, 109] width 45 height 5
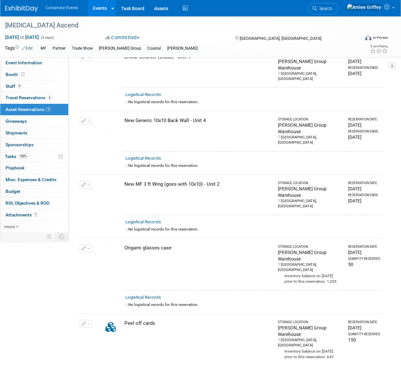
scroll to position [206, 0]
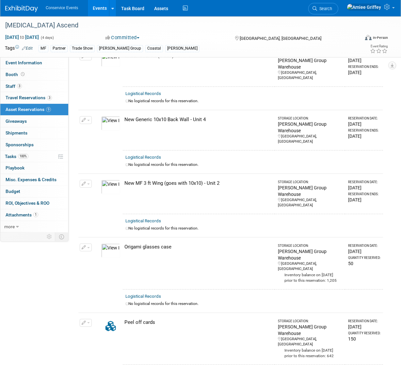
click at [88, 243] on button "button" at bounding box center [86, 247] width 12 height 8
click at [109, 275] on span "Cancel Reservation" at bounding box center [113, 277] width 42 height 5
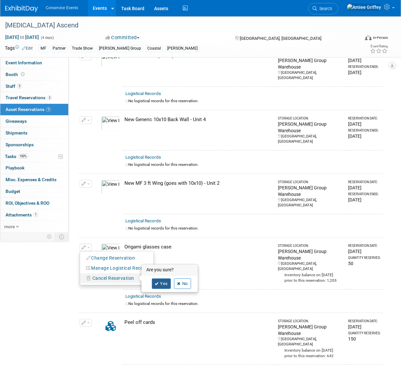
click at [162, 278] on link "Yes" at bounding box center [161, 283] width 19 height 10
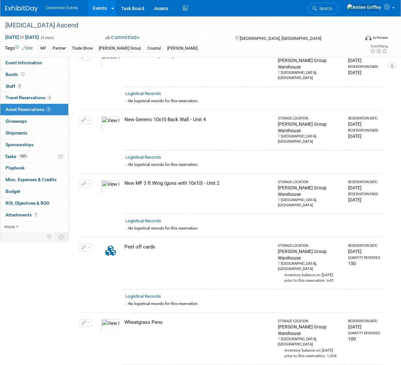
click at [89, 247] on span "button" at bounding box center [88, 247] width 3 height 1
click at [112, 275] on span "Cancel Reservation" at bounding box center [113, 277] width 42 height 5
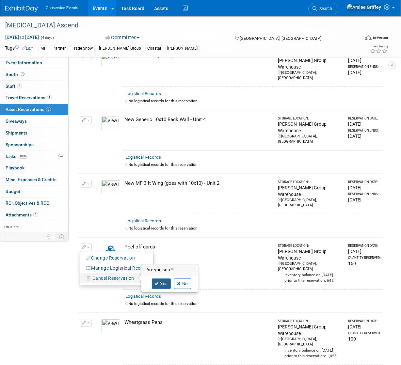
click at [160, 278] on link "Yes" at bounding box center [161, 283] width 19 height 10
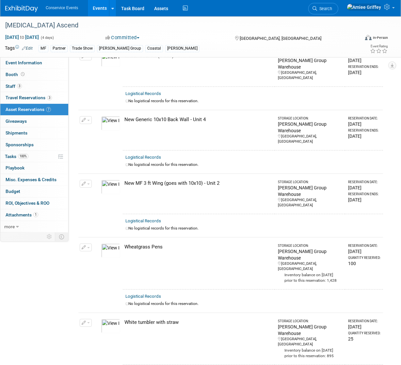
click at [88, 243] on button "button" at bounding box center [86, 247] width 12 height 8
click at [107, 275] on span "Cancel Reservation" at bounding box center [113, 277] width 42 height 5
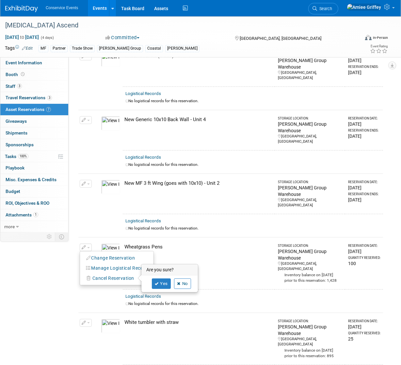
click at [218, 243] on td "Wheatgrass Pens" at bounding box center [199, 263] width 152 height 52
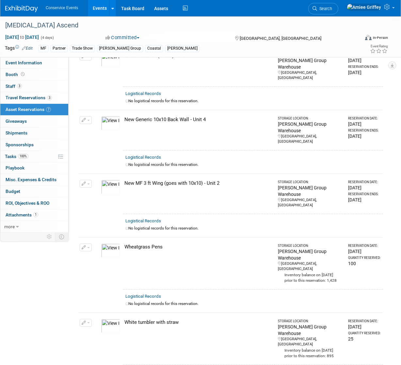
click at [88, 247] on span "button" at bounding box center [88, 247] width 3 height 1
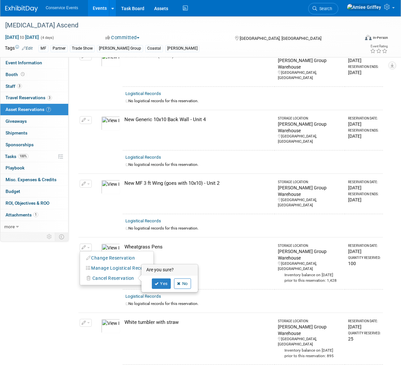
click at [199, 237] on td "Wheatgrass Pens" at bounding box center [199, 263] width 152 height 52
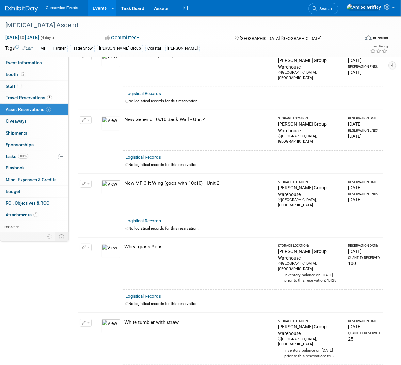
click at [88, 322] on span "button" at bounding box center [88, 322] width 3 height 1
click at [110, 351] on span "Cancel Reservation" at bounding box center [113, 353] width 42 height 5
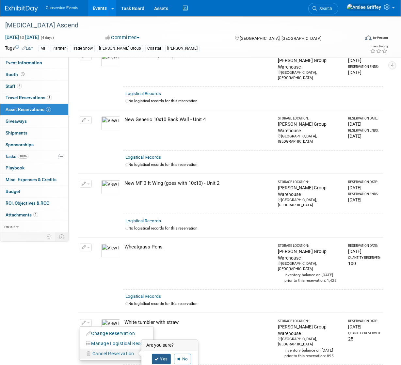
click at [164, 354] on link "Yes" at bounding box center [161, 359] width 19 height 10
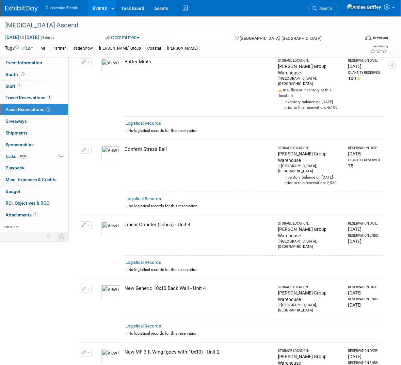
scroll to position [39, 0]
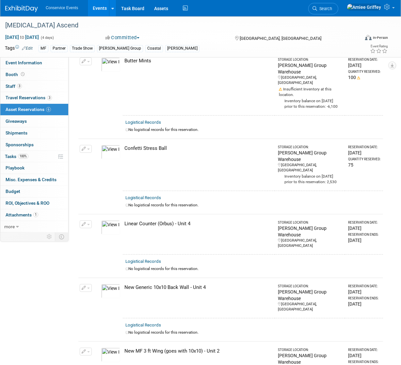
click at [88, 149] on span "button" at bounding box center [88, 149] width 3 height 1
click at [106, 155] on button "Change Reservation" at bounding box center [110, 159] width 55 height 9
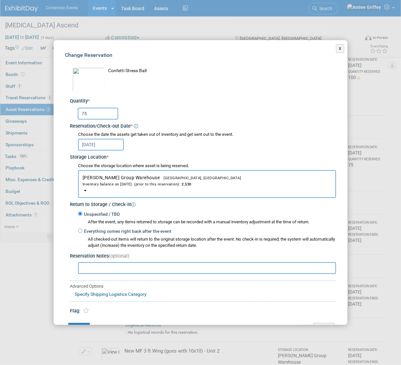
drag, startPoint x: 97, startPoint y: 114, endPoint x: 59, endPoint y: 114, distance: 38.2
click at [59, 114] on div "Change Reservation Confetti Stress Ball * * 75 * *" at bounding box center [201, 192] width 294 height 304
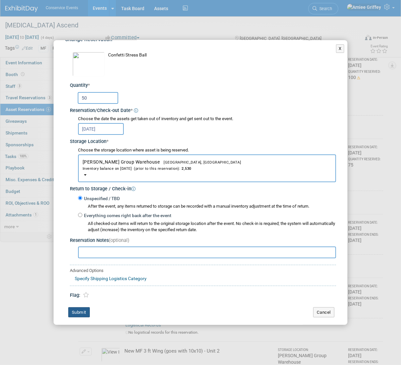
scroll to position [16, 0]
type input "50"
click at [84, 310] on button "Submit" at bounding box center [79, 311] width 22 height 10
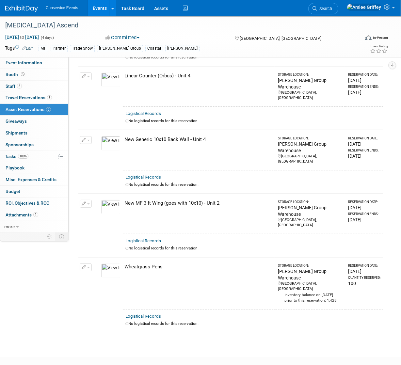
scroll to position [188, 0]
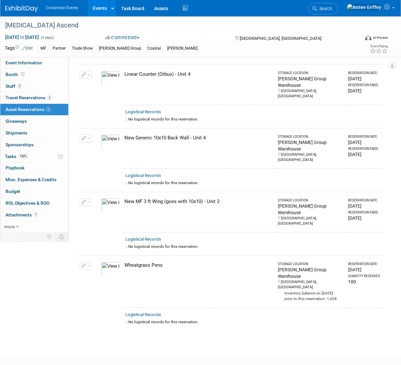
click at [101, 7] on link "Events" at bounding box center [100, 8] width 24 height 16
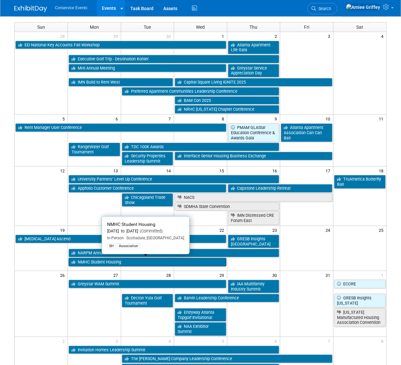
scroll to position [61, 0]
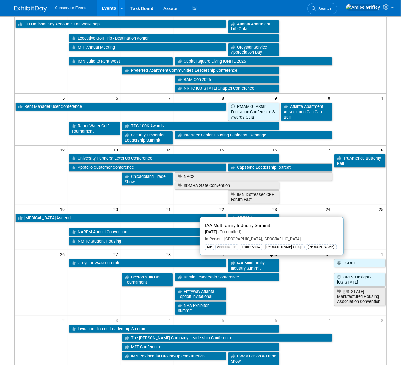
click at [242, 263] on link "IAA Multifamily Industry Summit" at bounding box center [254, 265] width 52 height 13
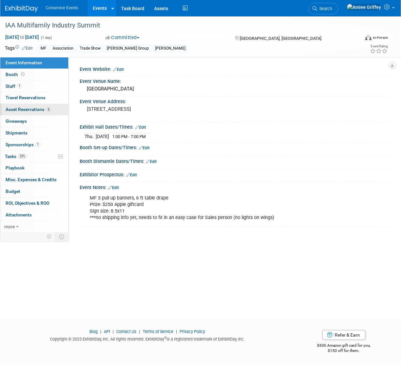
click at [43, 111] on span "Asset Reservations 5" at bounding box center [28, 109] width 45 height 5
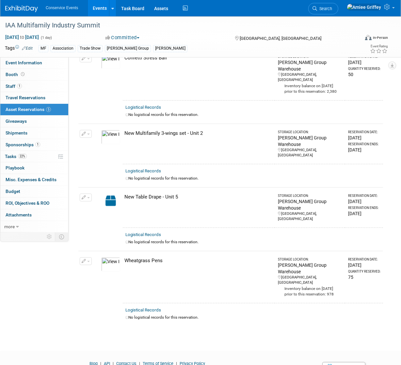
scroll to position [130, 0]
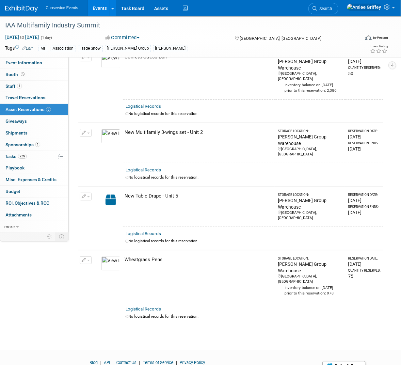
click at [96, 10] on link "Events" at bounding box center [100, 8] width 24 height 16
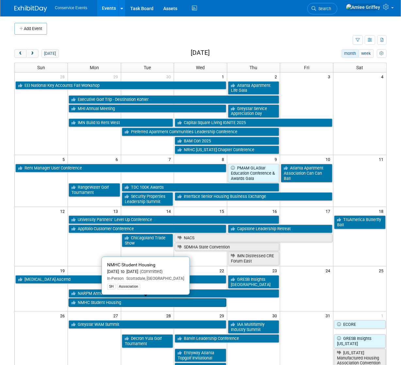
scroll to position [1, 0]
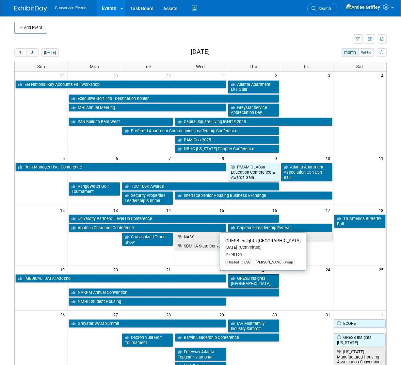
click at [247, 276] on link "GRESB Insights [GEOGRAPHIC_DATA]" at bounding box center [254, 280] width 52 height 13
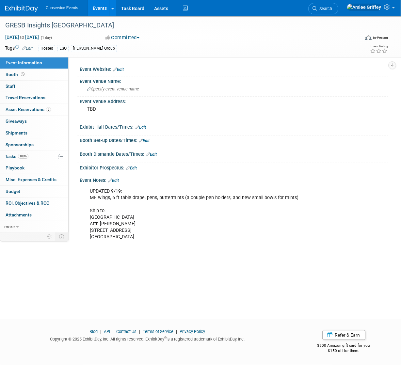
click at [117, 180] on link "Edit" at bounding box center [113, 180] width 11 height 5
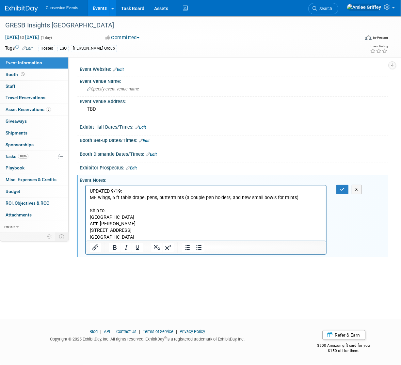
drag, startPoint x: 153, startPoint y: 236, endPoint x: 79, endPoint y: 219, distance: 76.2
click at [86, 219] on html "UPDATED 9/19: MF wings, 6 ft table drape, pens, buttermints (a couple pen holde…" at bounding box center [206, 212] width 240 height 55
click at [339, 190] on button "button" at bounding box center [342, 189] width 12 height 9
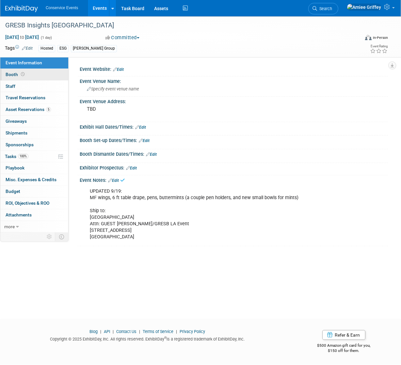
click at [42, 74] on link "Booth" at bounding box center [34, 74] width 68 height 11
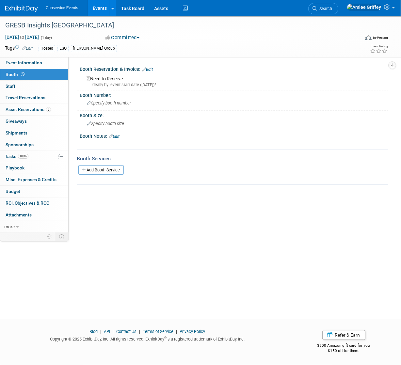
click at [119, 137] on link "Edit" at bounding box center [114, 136] width 11 height 5
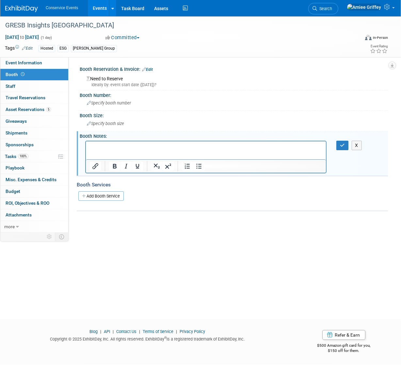
click at [113, 144] on p "Rich Text Area. Press ALT-0 for help." at bounding box center [205, 147] width 232 height 7
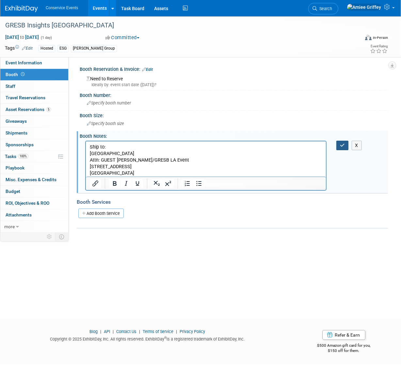
click at [344, 145] on icon "button" at bounding box center [342, 145] width 5 height 5
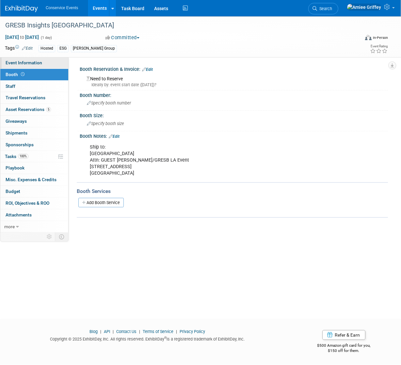
click at [24, 60] on span "Event Information" at bounding box center [24, 62] width 37 height 5
